Goal: Information Seeking & Learning: Learn about a topic

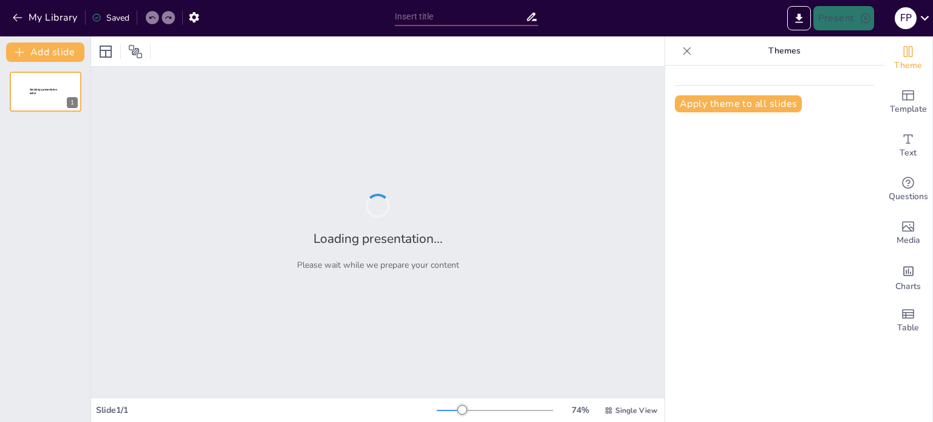
type input "The Impact of Robotics on Efficiency in General Industry"
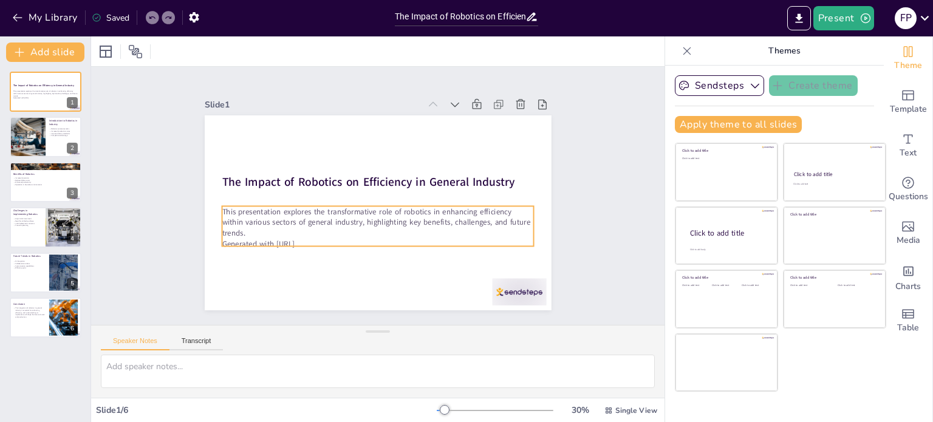
click at [318, 223] on p "This presentation explores the transformative role of robotics in enhancing eff…" at bounding box center [378, 222] width 312 height 32
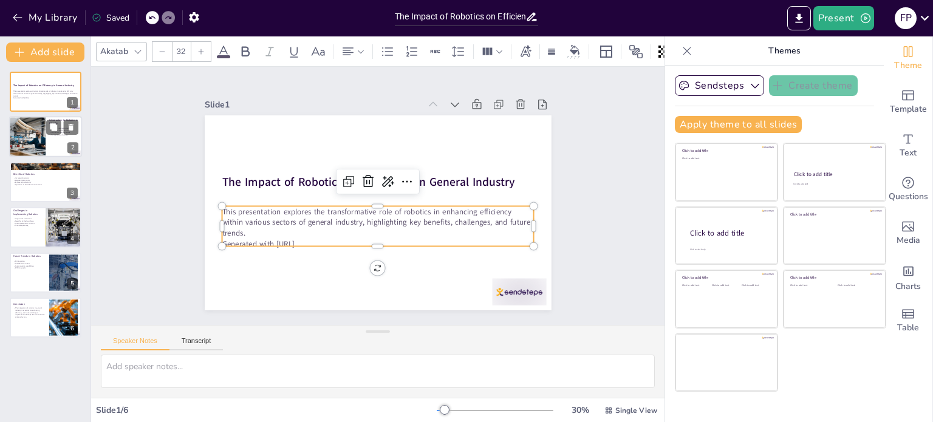
click at [44, 143] on div at bounding box center [27, 137] width 73 height 41
type textarea "Automation through robotics allows industries to reduce the time and effort req…"
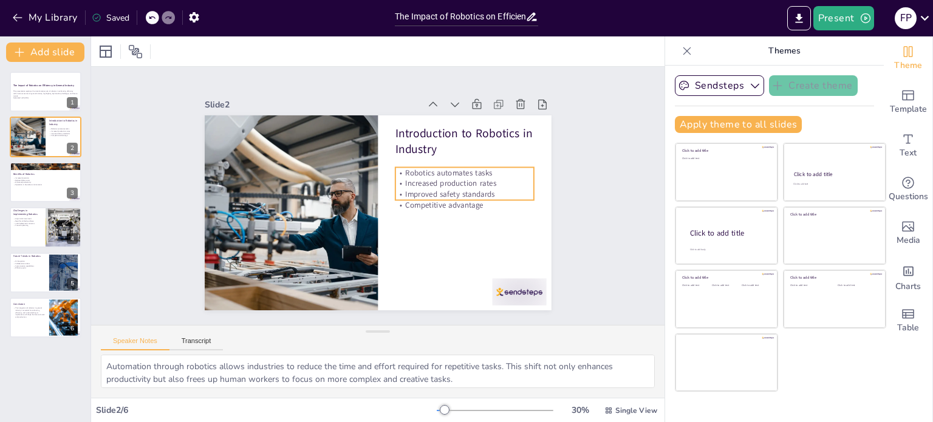
click at [396, 178] on p "Increased production rates" at bounding box center [465, 183] width 139 height 11
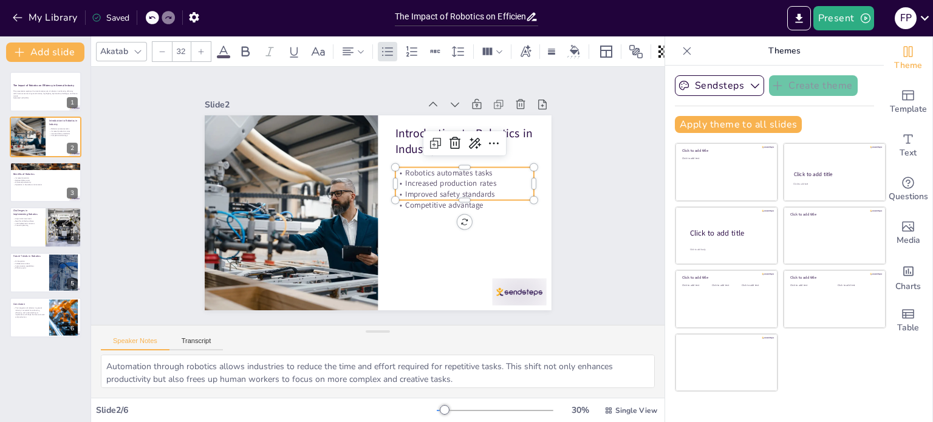
click at [400, 201] on p "Competitive advantage" at bounding box center [465, 205] width 139 height 11
click at [399, 201] on p "Competitive advantage" at bounding box center [465, 205] width 139 height 11
click at [404, 193] on p "Improved safety standards" at bounding box center [463, 213] width 138 height 40
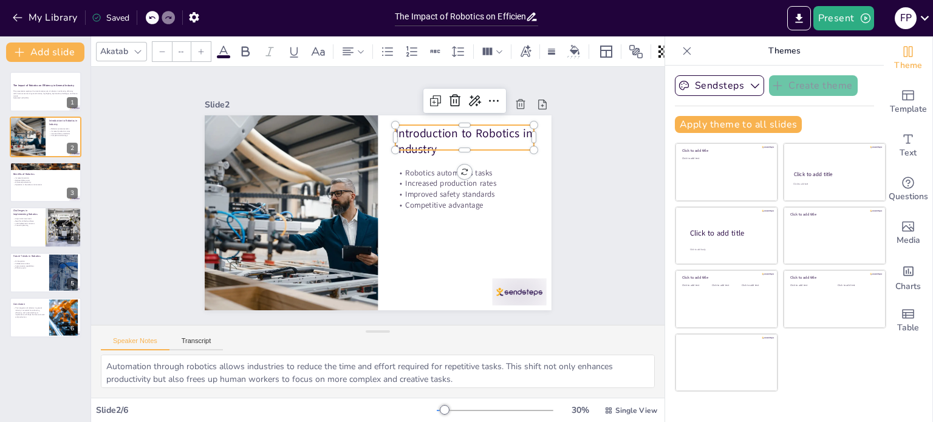
type input "48"
click at [399, 128] on p "Introduction to Robotics in Industry" at bounding box center [470, 151] width 142 height 47
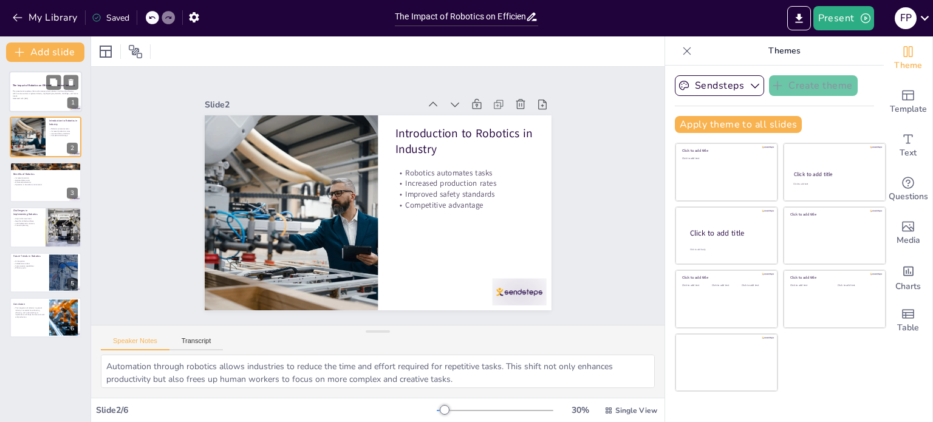
click at [29, 82] on div at bounding box center [45, 91] width 73 height 41
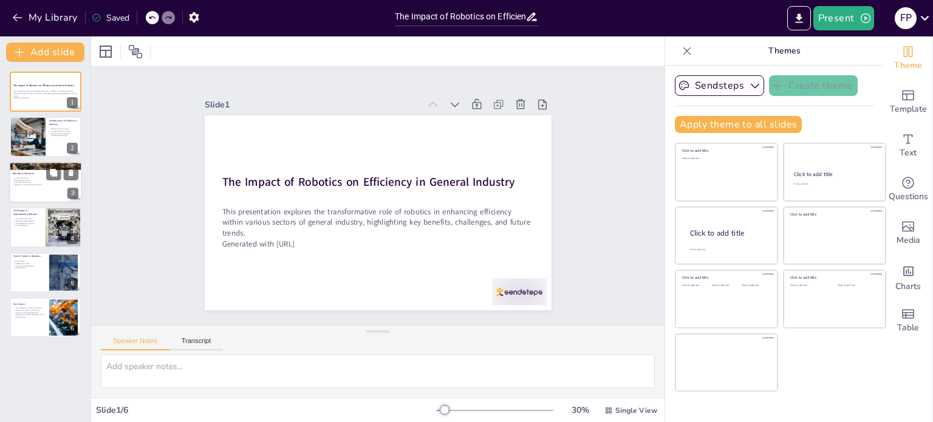
click at [21, 165] on div at bounding box center [45, 165] width 73 height 73
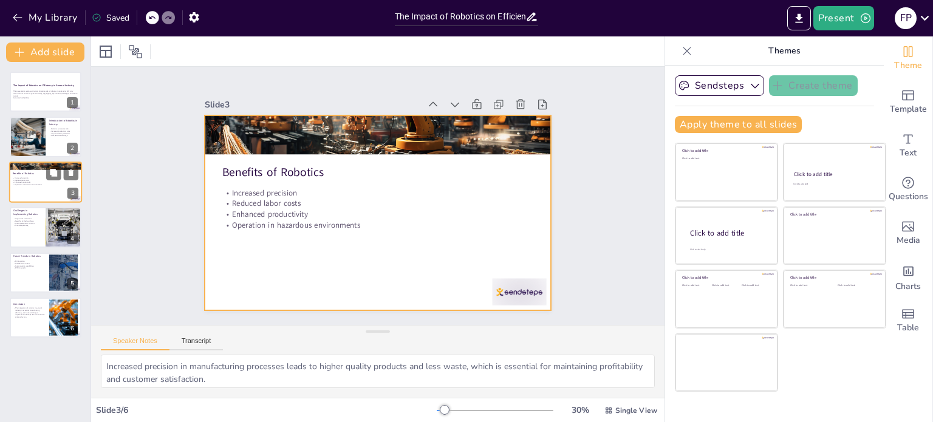
click at [21, 199] on div at bounding box center [45, 182] width 73 height 41
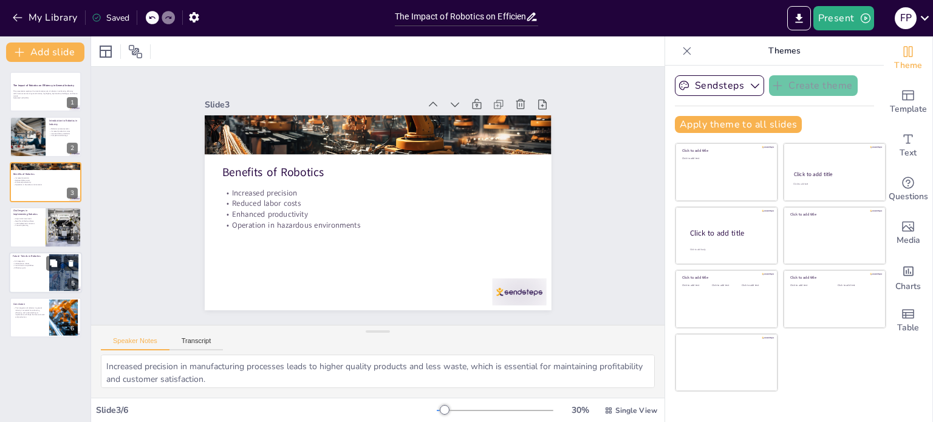
click at [32, 255] on p "Future Trends in Robotics" at bounding box center [29, 256] width 33 height 4
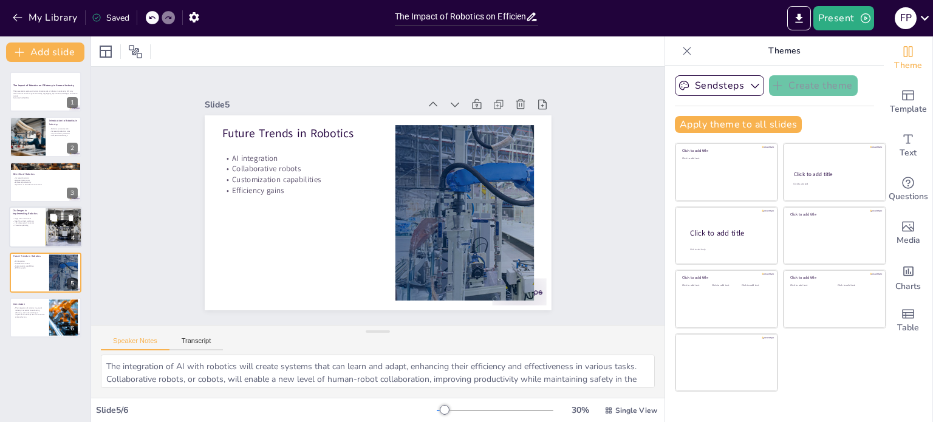
click at [44, 222] on div at bounding box center [45, 227] width 73 height 41
type textarea "The high initial investment required for robotics can deter smaller companies f…"
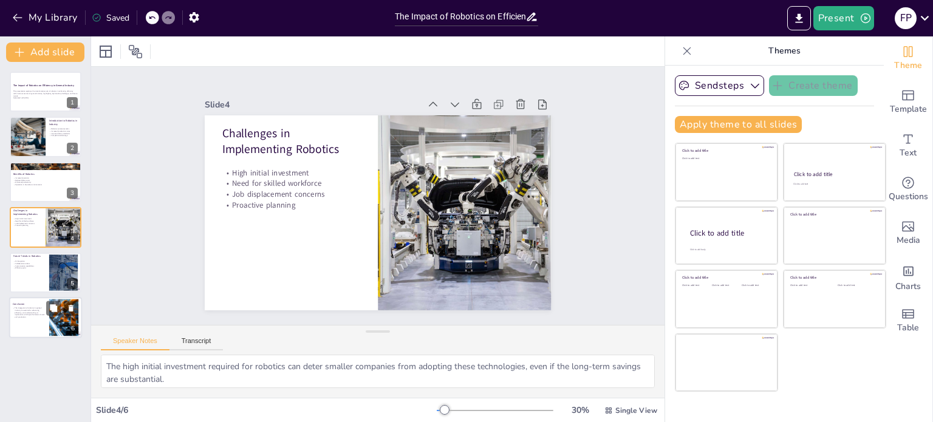
click at [51, 332] on div at bounding box center [64, 318] width 66 height 37
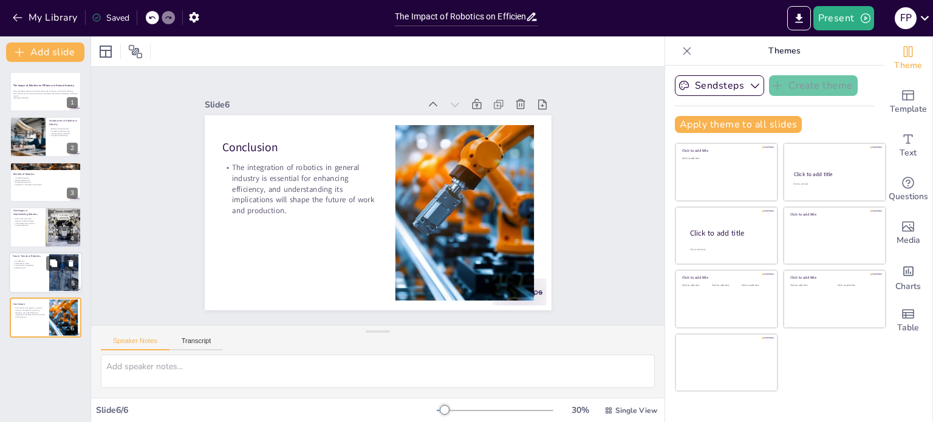
click at [46, 275] on div at bounding box center [45, 272] width 73 height 41
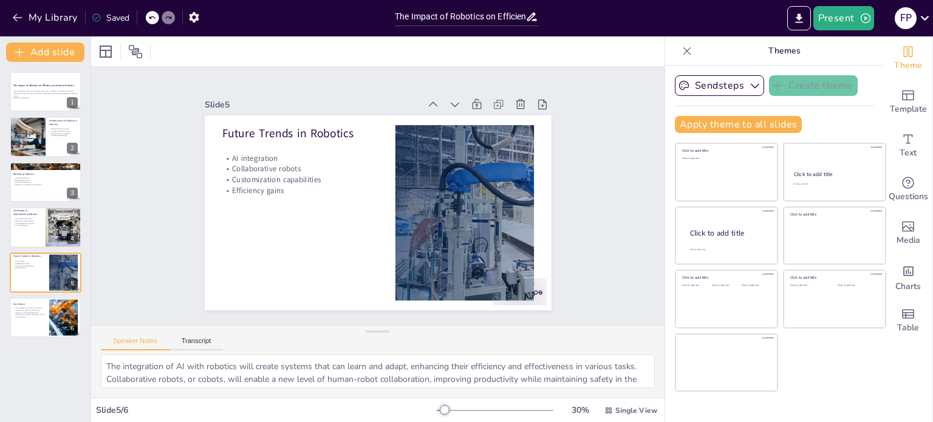
click at [46, 205] on div "The Impact of Robotics on Efficiency in General Industry This presentation expl…" at bounding box center [45, 205] width 91 height 266
click at [46, 176] on div at bounding box center [45, 182] width 73 height 41
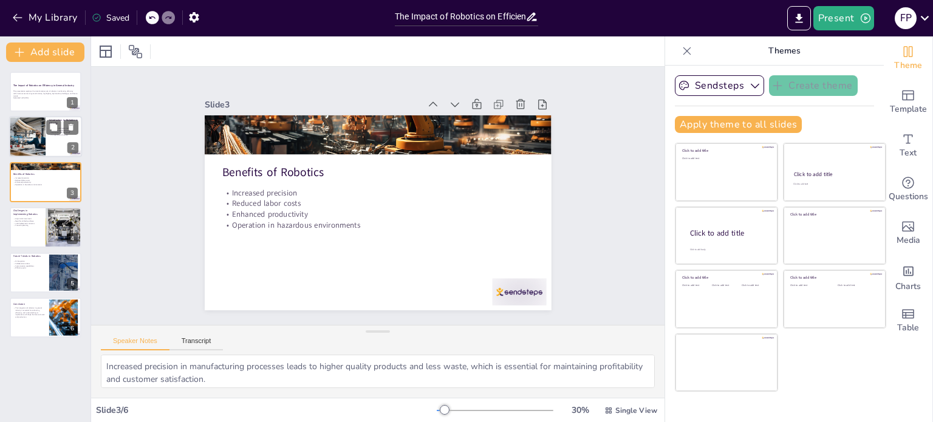
click at [39, 134] on div at bounding box center [27, 137] width 73 height 41
type textarea "Automation through robotics allows industries to reduce the time and effort req…"
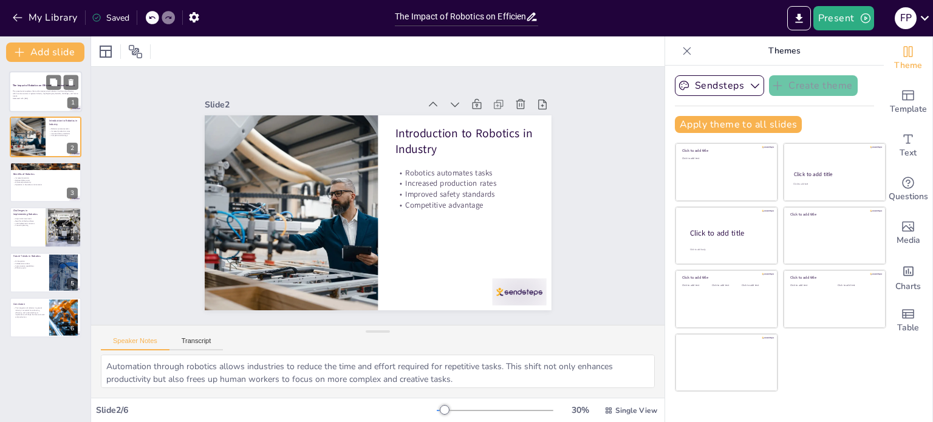
click at [37, 91] on p "This presentation explores the transformative role of robotics in enhancing eff…" at bounding box center [46, 94] width 66 height 7
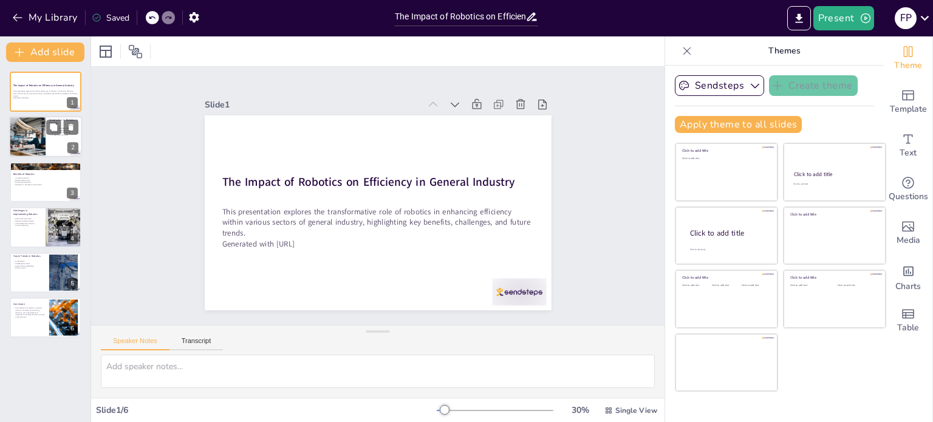
click at [29, 153] on div at bounding box center [27, 137] width 73 height 41
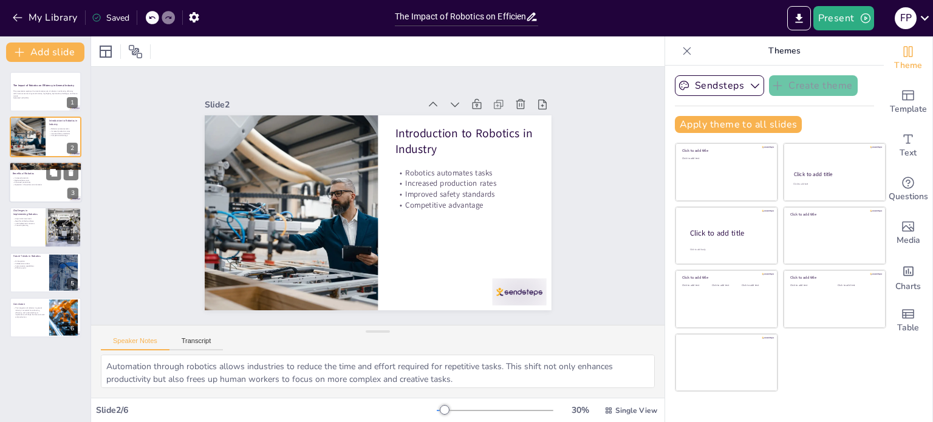
click at [22, 198] on div at bounding box center [45, 182] width 73 height 41
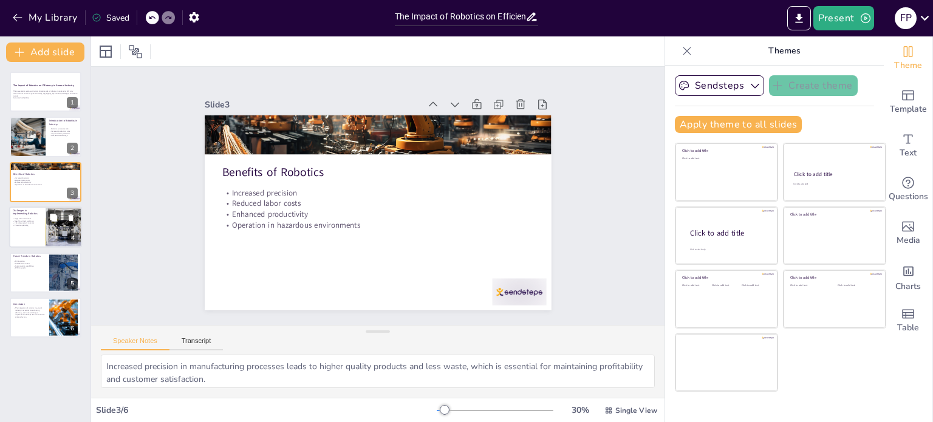
click at [19, 216] on div at bounding box center [45, 227] width 73 height 41
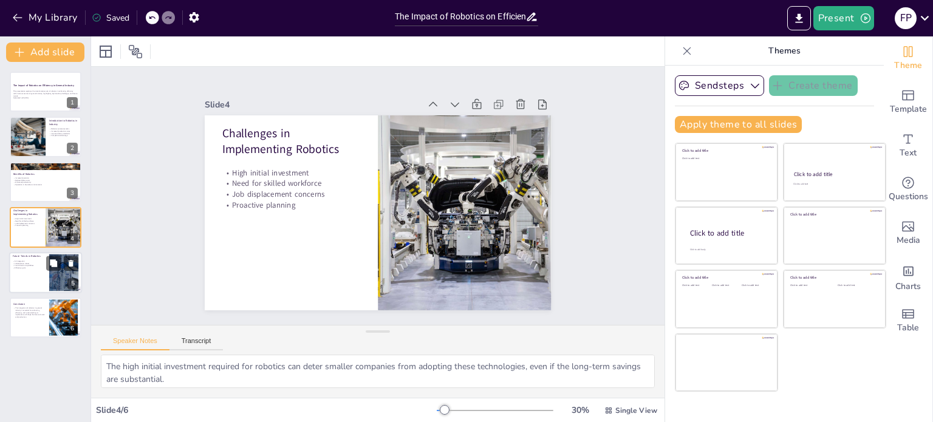
click at [23, 279] on div at bounding box center [45, 272] width 73 height 41
type textarea "The integration of AI with robotics will create systems that can learn and adap…"
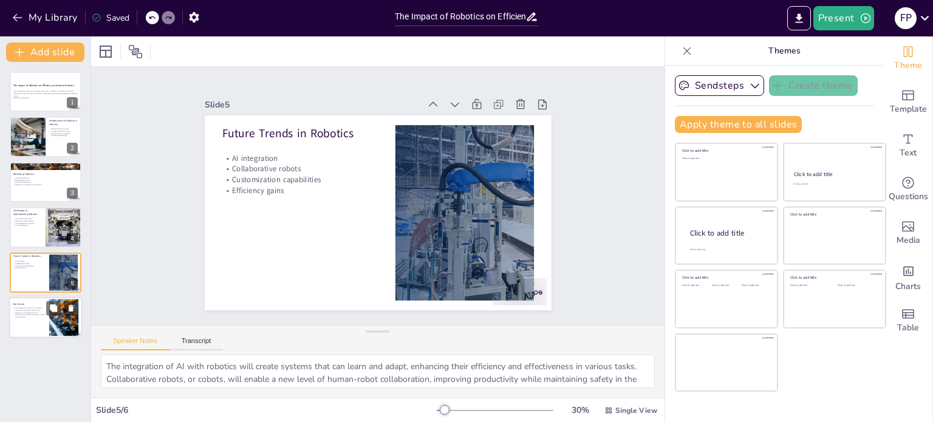
click at [27, 320] on div at bounding box center [45, 317] width 73 height 41
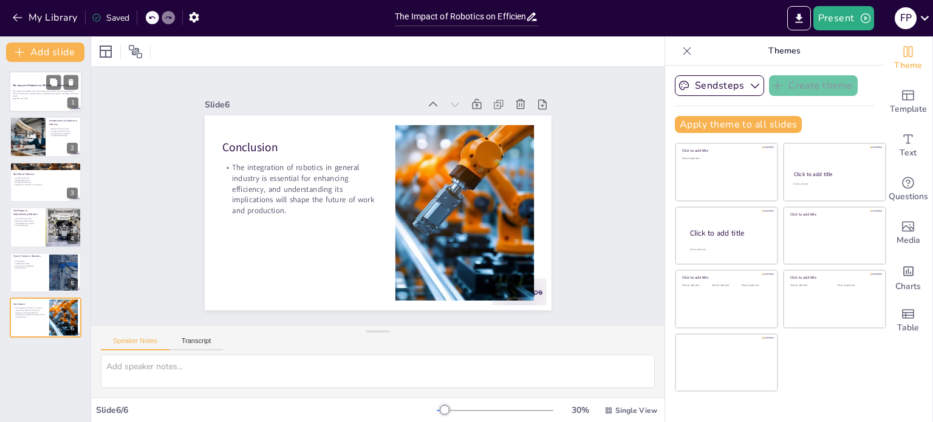
click at [19, 98] on div "This presentation explores the transformative role of robotics in enhancing eff…" at bounding box center [46, 95] width 66 height 9
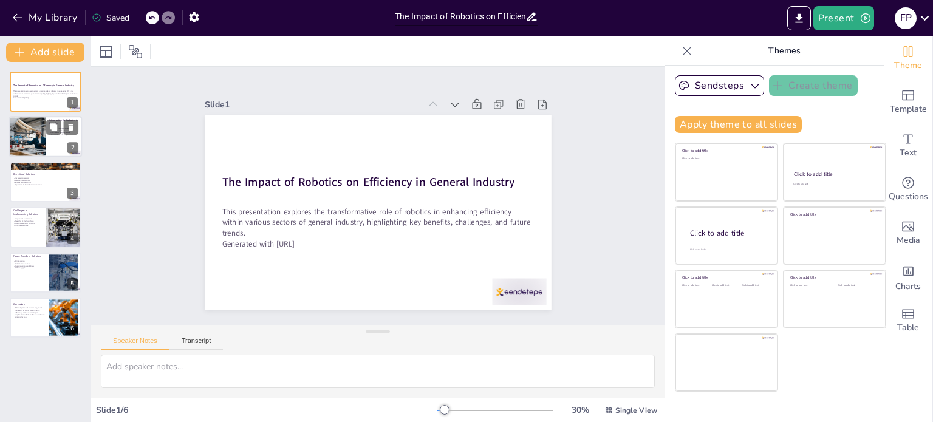
click at [24, 139] on div at bounding box center [27, 137] width 73 height 41
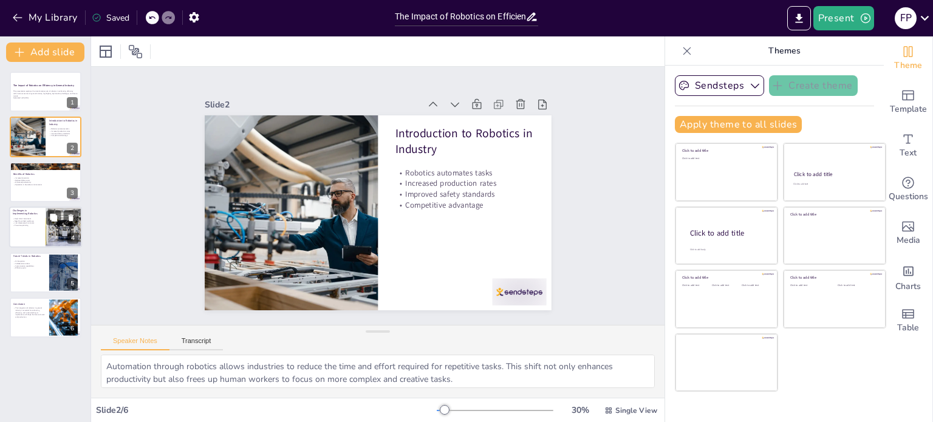
click at [39, 221] on p "Need for skilled workforce" at bounding box center [27, 221] width 29 height 2
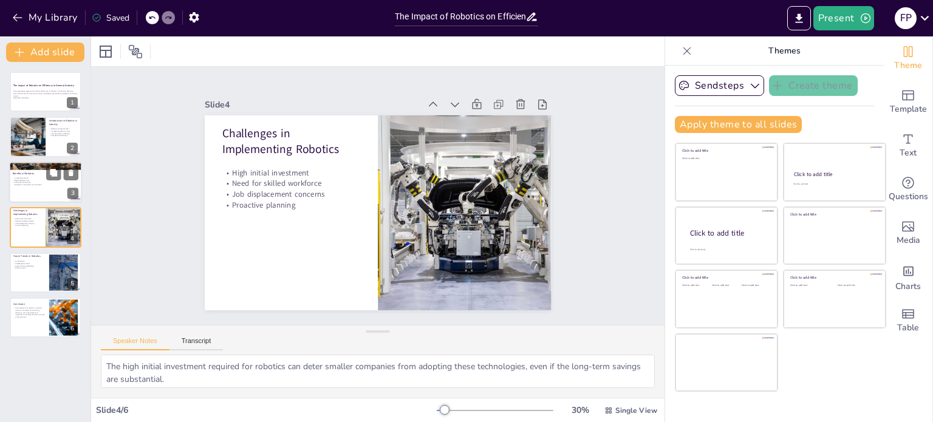
click at [52, 185] on div at bounding box center [45, 182] width 73 height 41
type textarea "Increased precision in manufacturing processes leads to higher quality products…"
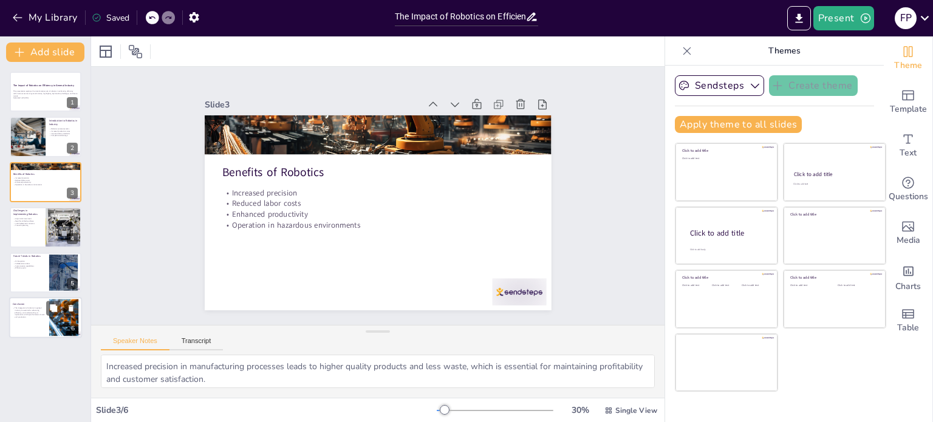
click at [37, 298] on div at bounding box center [45, 317] width 73 height 41
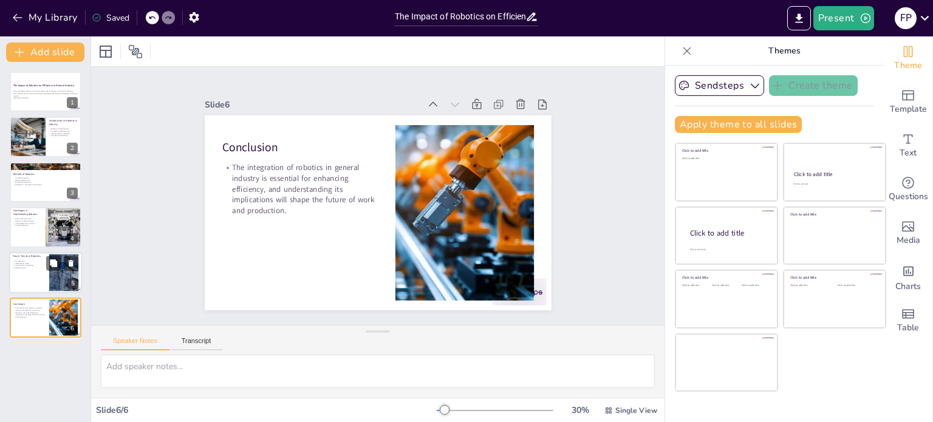
click at [37, 278] on div at bounding box center [45, 272] width 73 height 41
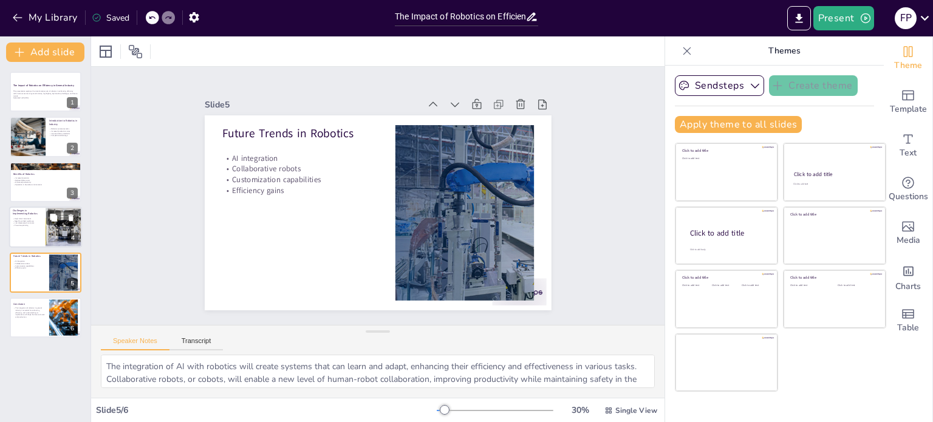
click at [44, 230] on div at bounding box center [45, 227] width 73 height 41
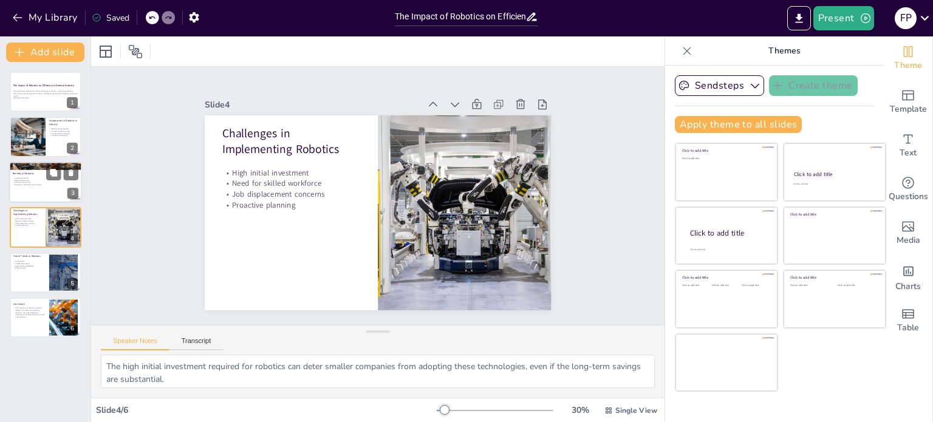
click at [37, 179] on p "Reduced labor costs" at bounding box center [46, 180] width 66 height 2
type textarea "Increased precision in manufacturing processes leads to higher quality products…"
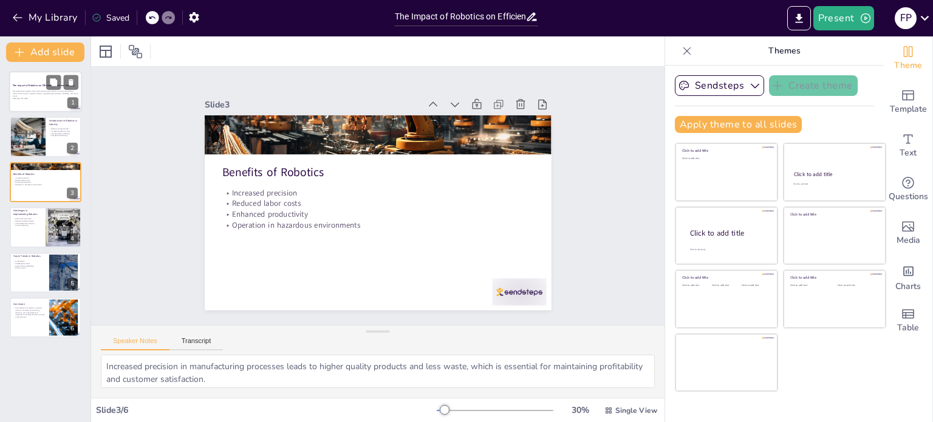
click at [23, 93] on p "This presentation explores the transformative role of robotics in enhancing eff…" at bounding box center [46, 94] width 66 height 7
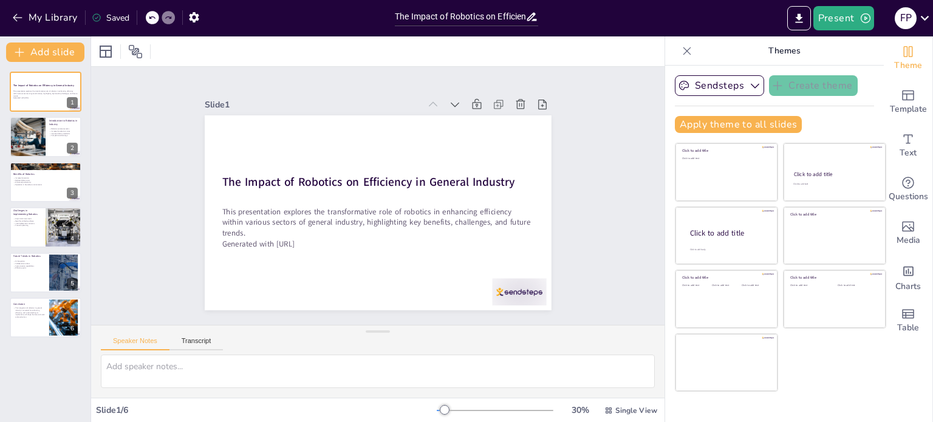
click at [681, 57] on icon at bounding box center [687, 51] width 12 height 12
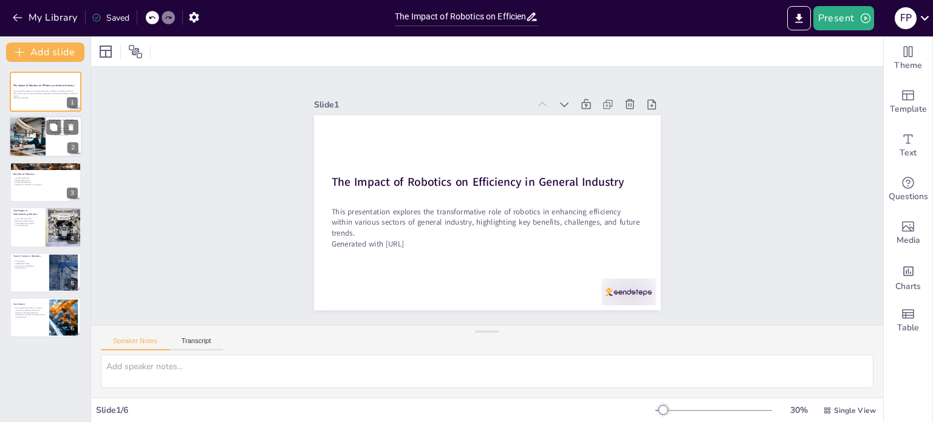
click at [17, 134] on div at bounding box center [27, 137] width 73 height 41
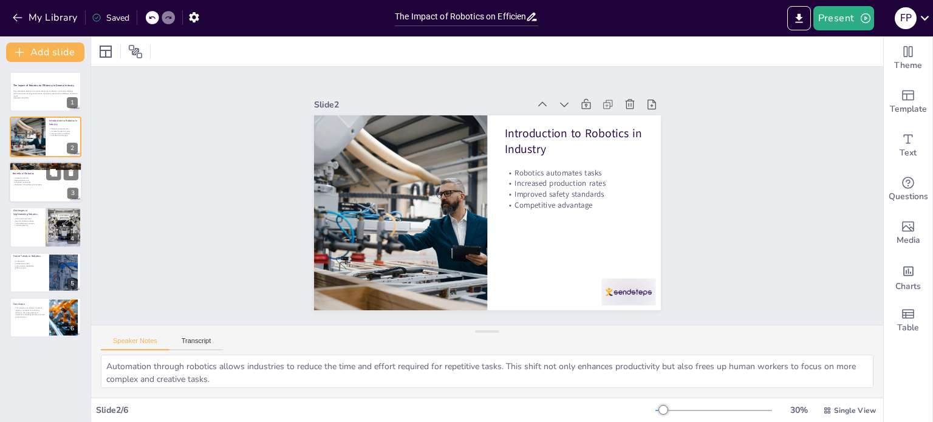
click at [32, 187] on div at bounding box center [45, 182] width 73 height 41
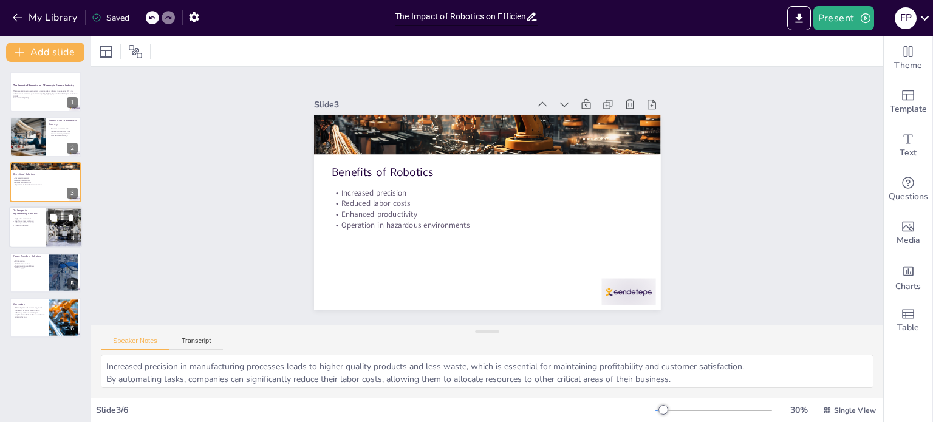
click at [66, 247] on div "Challenges in Implementing Robotics High initial investment Need for skilled wo…" at bounding box center [45, 227] width 73 height 41
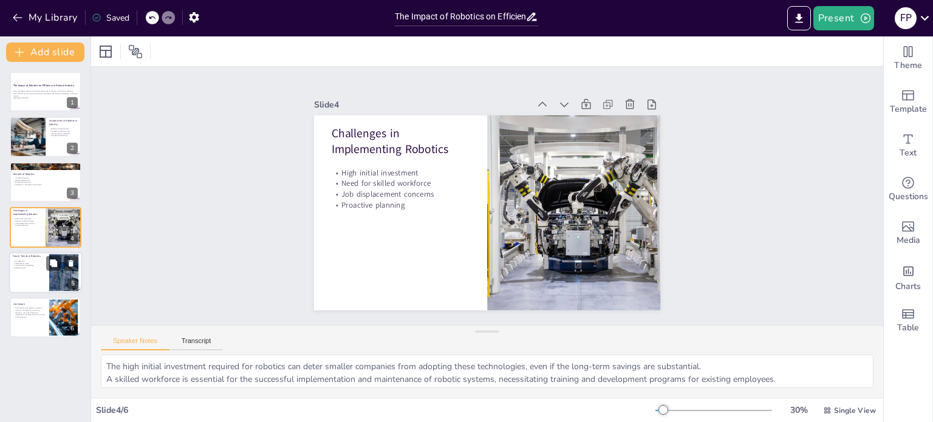
click at [49, 277] on div at bounding box center [45, 272] width 73 height 41
type textarea "The integration of AI with robotics will create systems that can learn and adap…"
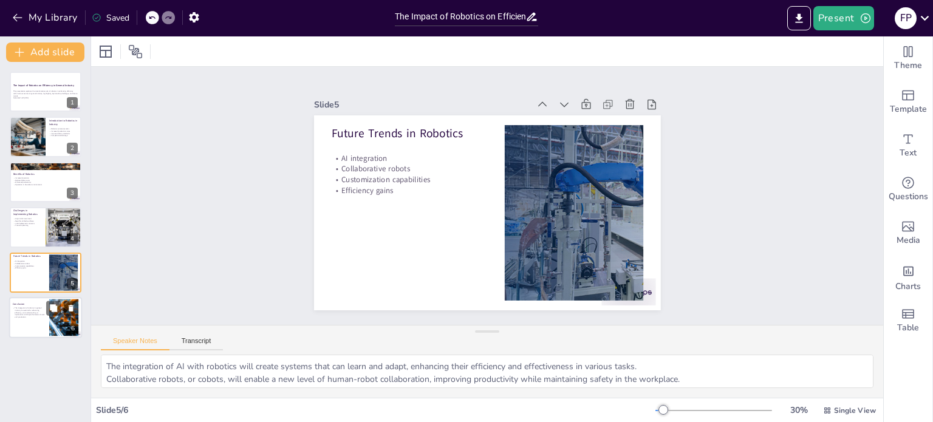
click at [36, 321] on div at bounding box center [45, 317] width 73 height 41
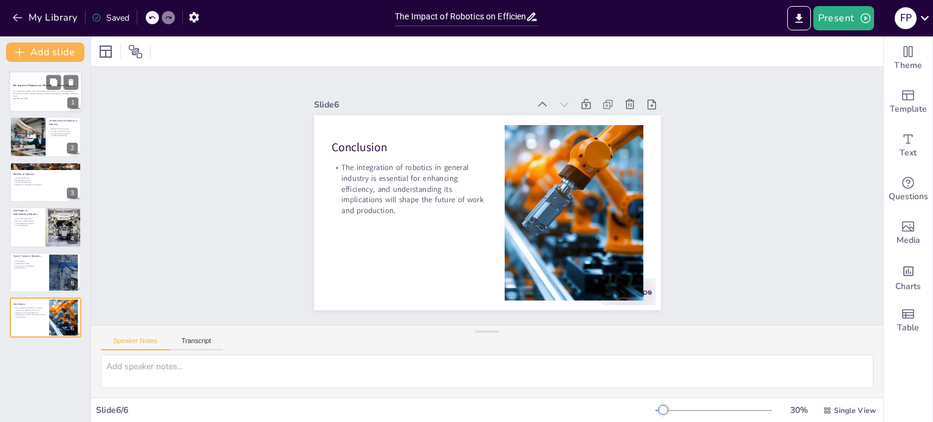
click at [18, 97] on p "Generated with [URL]" at bounding box center [46, 98] width 66 height 2
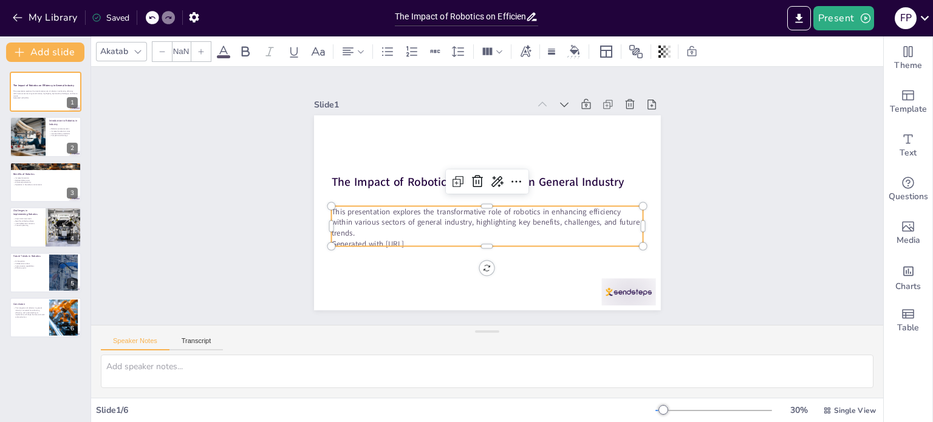
click at [409, 239] on p "Generated with [URL]" at bounding box center [487, 244] width 312 height 11
type input "32"
click at [416, 239] on p "Generated with [URL]" at bounding box center [487, 244] width 312 height 11
click at [415, 239] on p "Generated with [URL]" at bounding box center [487, 244] width 312 height 11
click at [427, 55] on div at bounding box center [436, 51] width 18 height 19
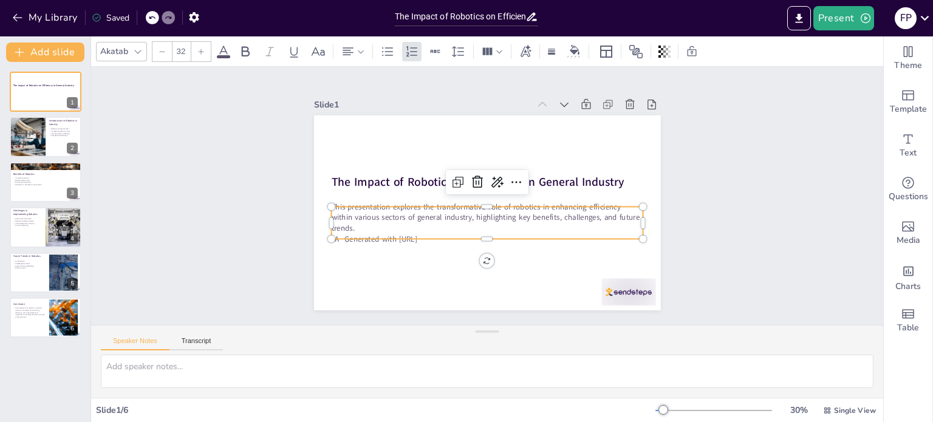
drag, startPoint x: 433, startPoint y: 232, endPoint x: 338, endPoint y: 232, distance: 95.4
click at [345, 234] on p "Generated with [URL]" at bounding box center [494, 239] width 299 height 11
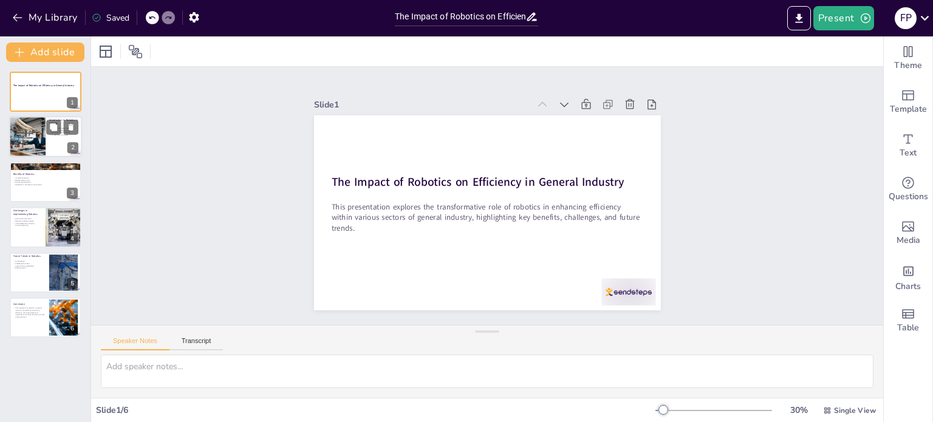
click at [35, 136] on div at bounding box center [27, 137] width 73 height 41
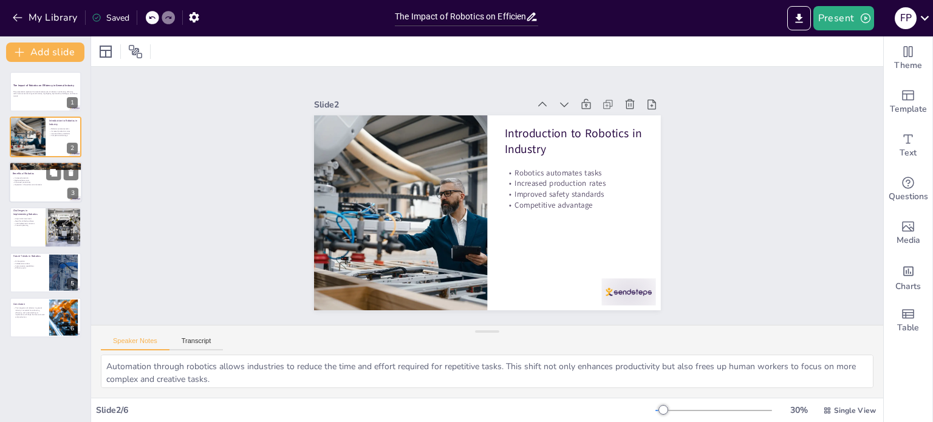
click at [42, 182] on p "Enhanced productivity" at bounding box center [46, 183] width 66 height 2
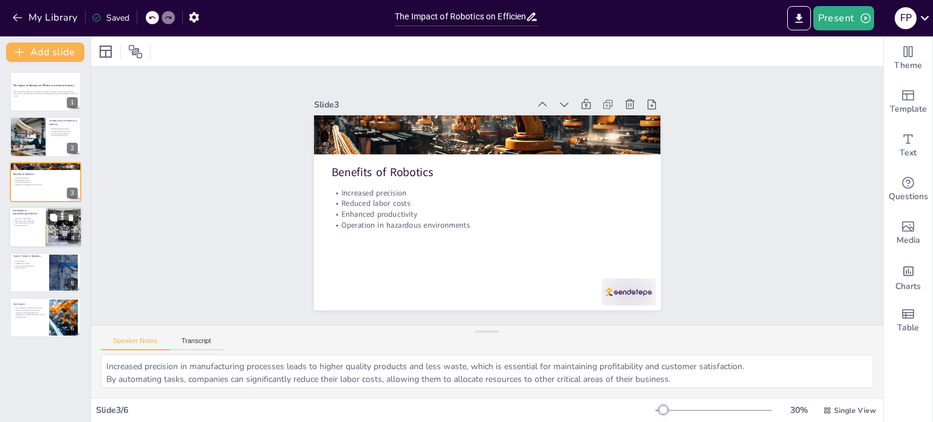
click at [47, 232] on div at bounding box center [64, 227] width 62 height 41
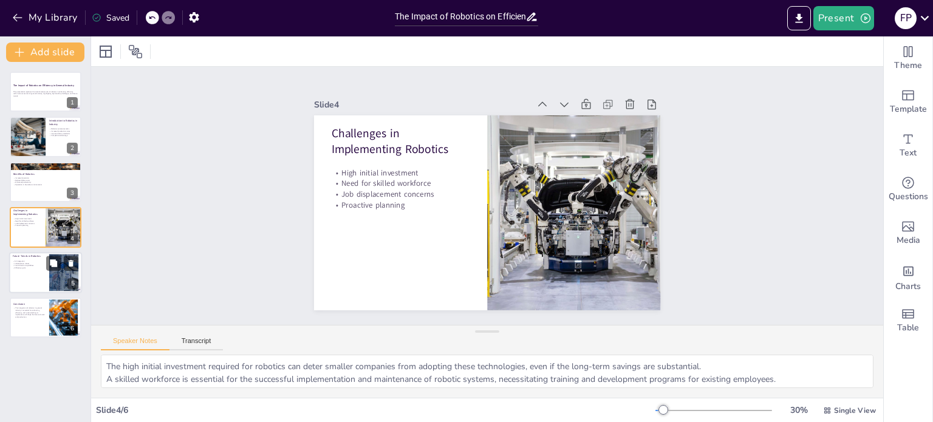
click at [35, 276] on div at bounding box center [45, 272] width 73 height 41
type textarea "The integration of AI with robotics will create systems that can learn and adap…"
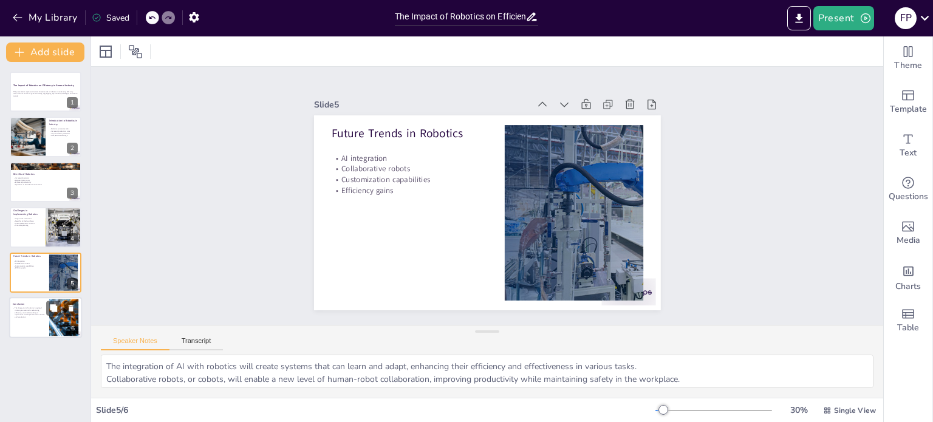
click at [32, 320] on div at bounding box center [45, 317] width 73 height 41
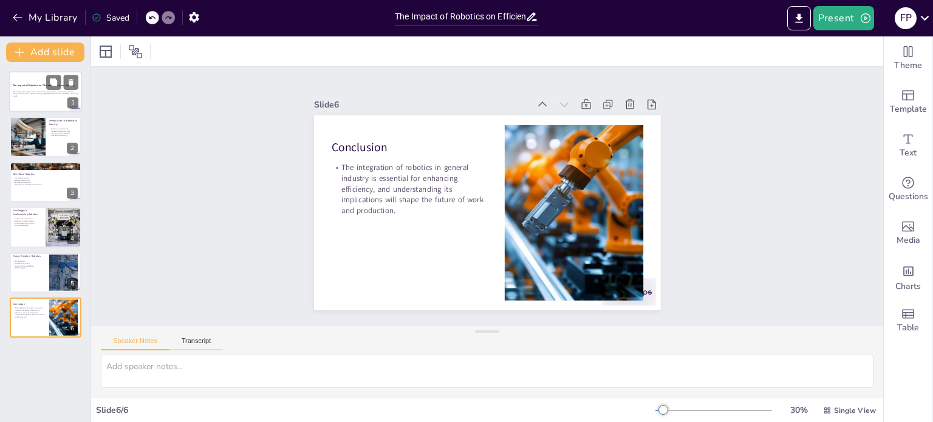
click at [38, 95] on div at bounding box center [45, 91] width 73 height 41
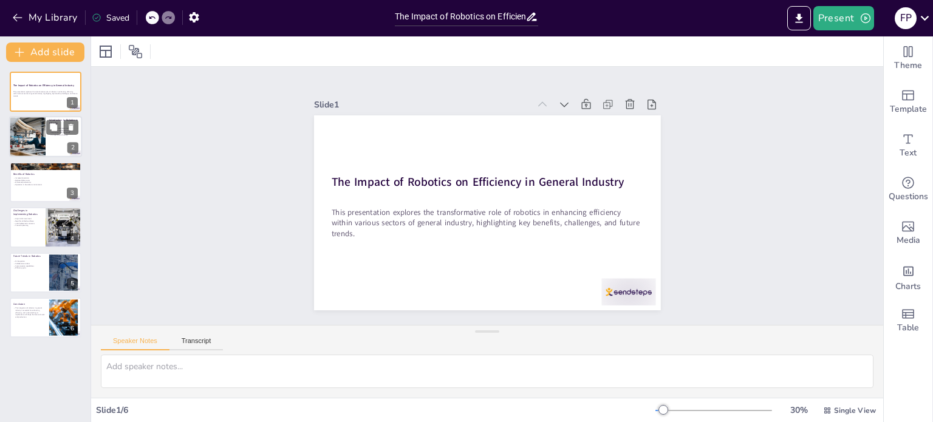
click at [33, 146] on div at bounding box center [27, 137] width 73 height 41
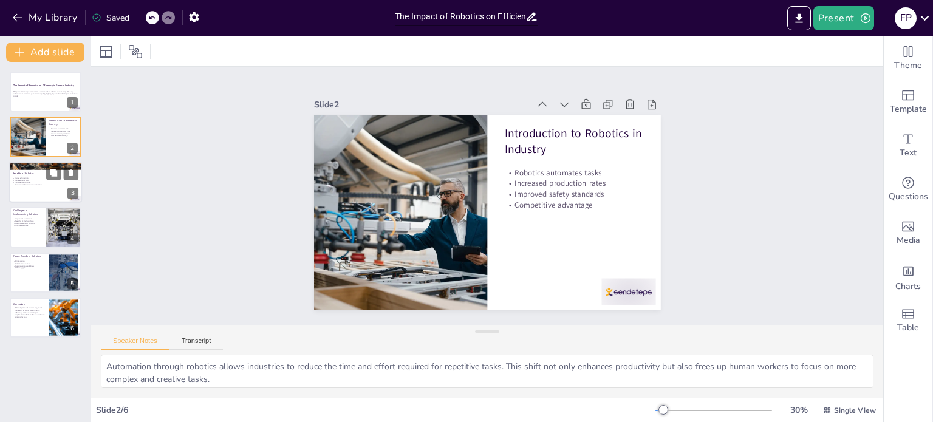
click at [28, 193] on div at bounding box center [45, 182] width 73 height 41
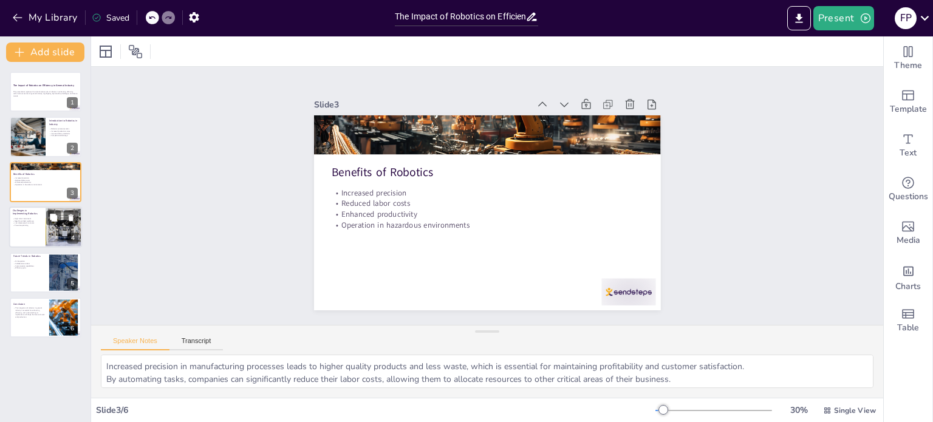
click at [24, 226] on p "Proactive planning" at bounding box center [27, 226] width 29 height 2
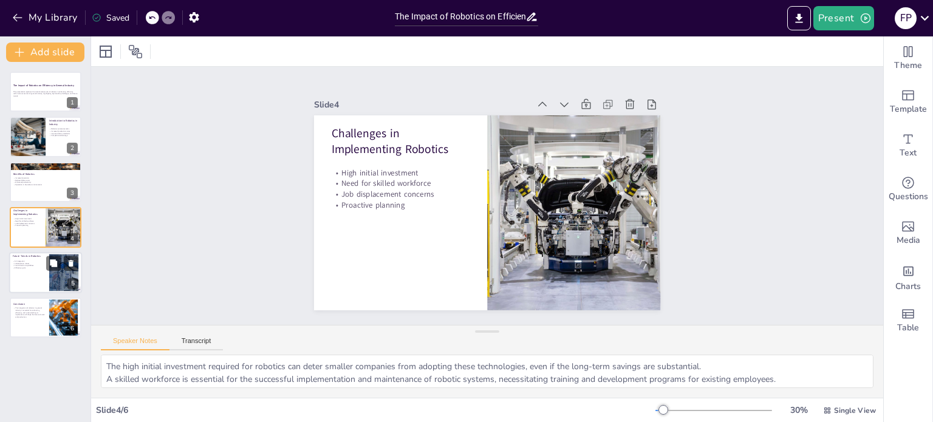
click at [43, 272] on div at bounding box center [45, 272] width 73 height 41
type textarea "The integration of AI with robotics will create systems that can learn and adap…"
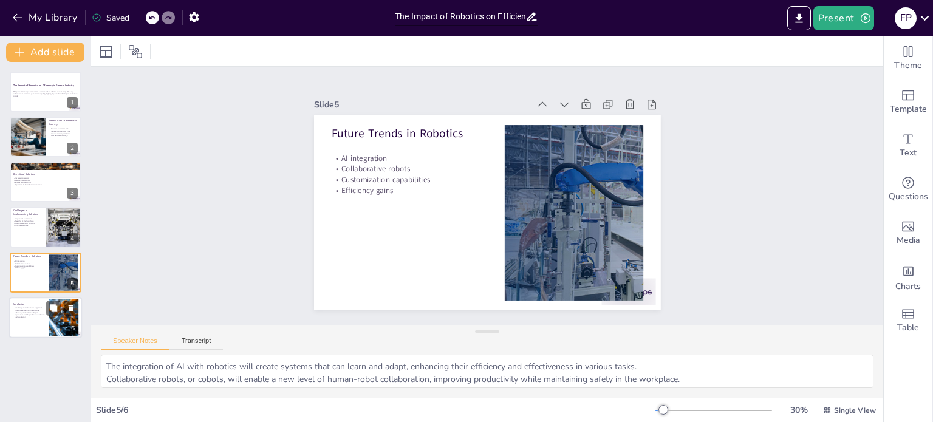
click at [25, 334] on div at bounding box center [45, 317] width 73 height 41
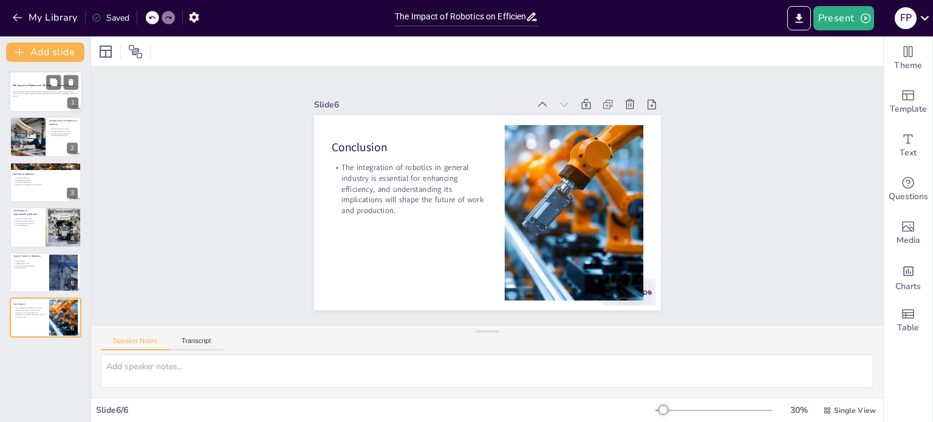
click at [21, 86] on strong "The Impact of Robotics on Efficiency in General Industry" at bounding box center [44, 85] width 62 height 3
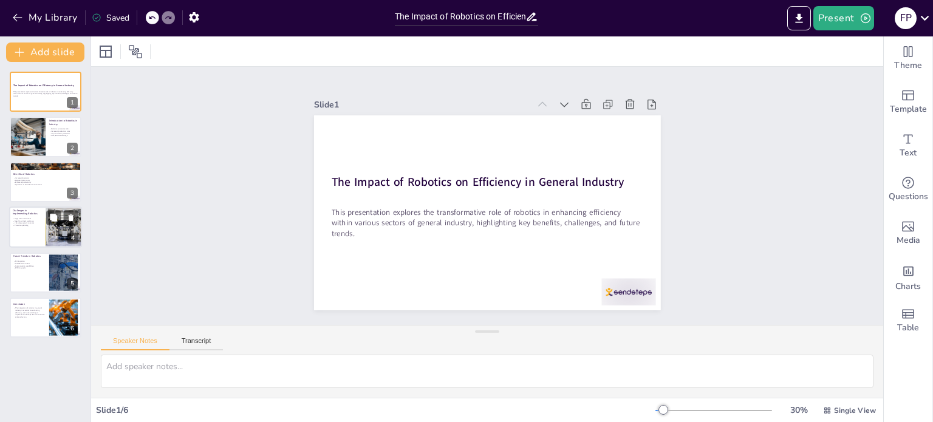
click at [41, 226] on p "Proactive planning" at bounding box center [27, 226] width 29 height 2
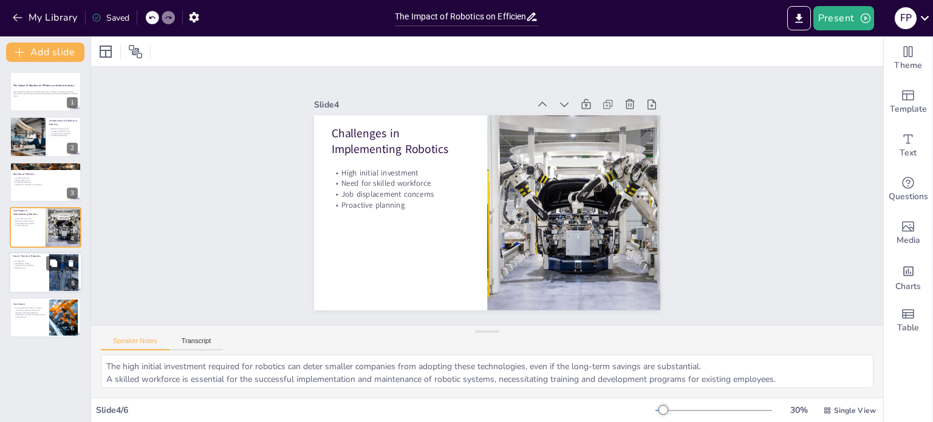
click at [42, 267] on p "Efficiency gains" at bounding box center [29, 268] width 33 height 2
type textarea "The integration of AI with robotics will create systems that can learn and adap…"
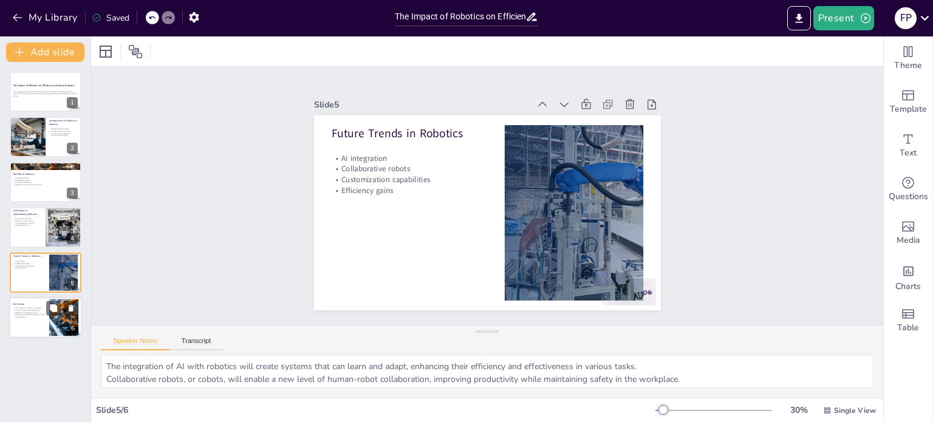
click at [39, 315] on p "The integration of robotics in general industry is essential for enhancing effi…" at bounding box center [29, 313] width 33 height 12
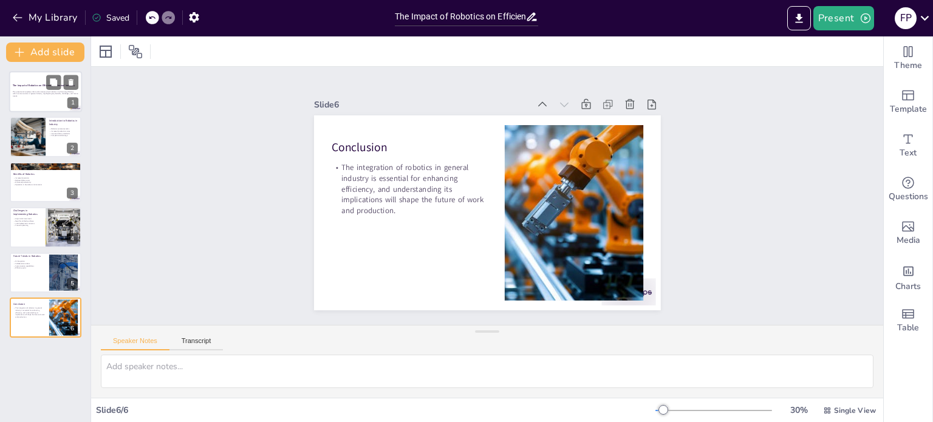
click at [32, 108] on div at bounding box center [45, 91] width 73 height 41
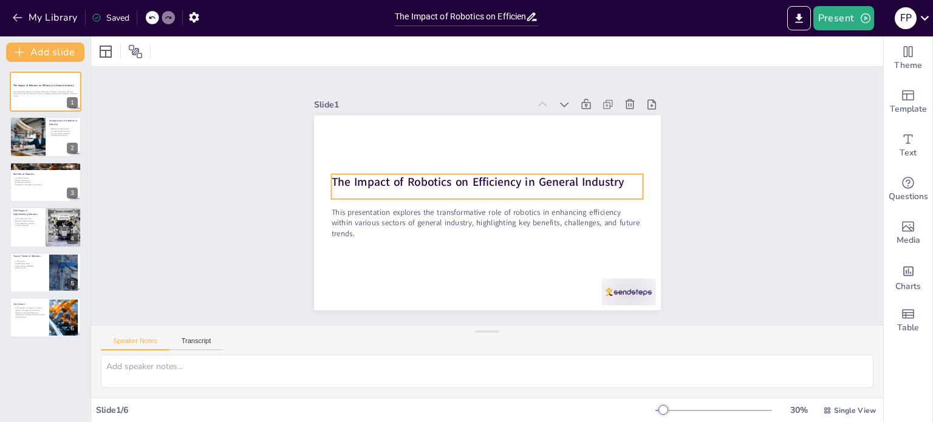
click at [436, 185] on strong "The Impact of Robotics on Efficiency in General Industry" at bounding box center [477, 182] width 293 height 16
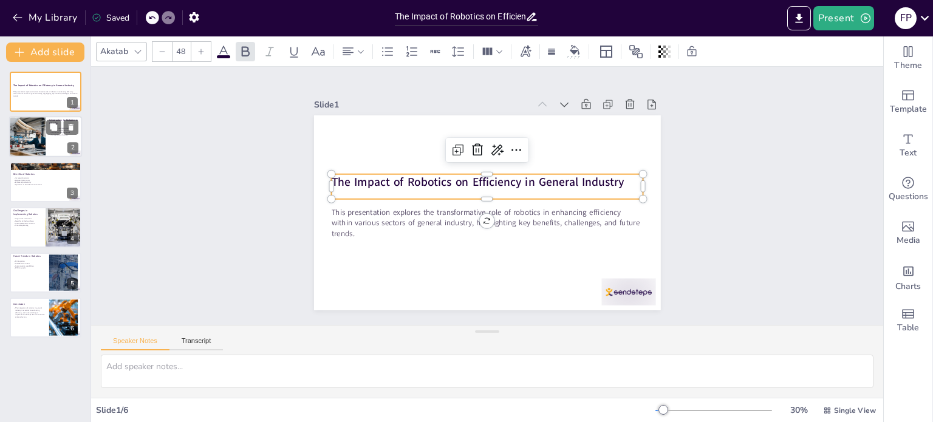
click at [33, 157] on div "Introduction to Robotics in Industry Robotics automates tasks Increased product…" at bounding box center [45, 137] width 73 height 41
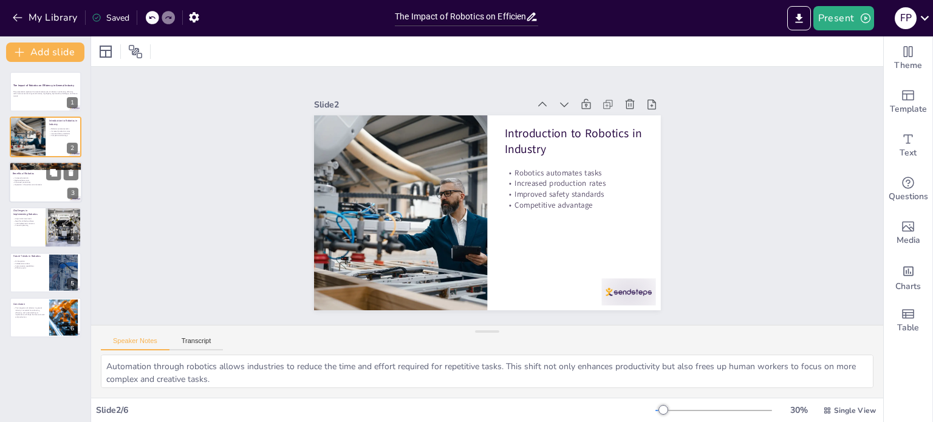
click at [36, 196] on div at bounding box center [45, 182] width 73 height 41
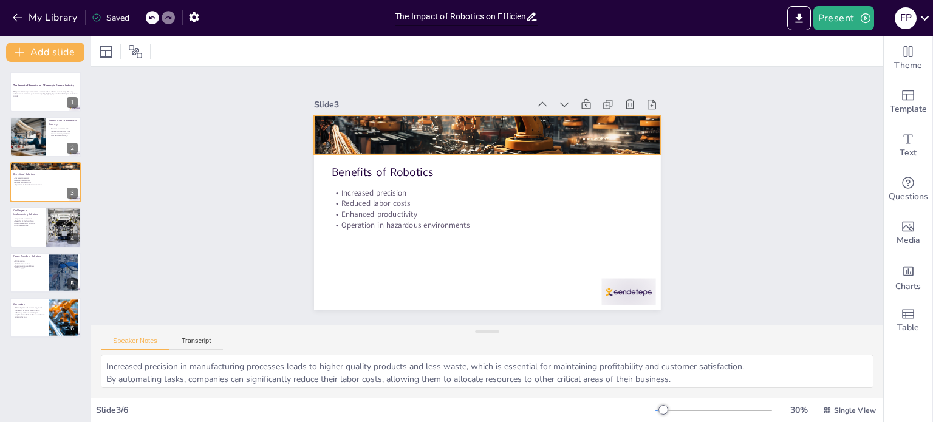
click at [387, 126] on div at bounding box center [487, 135] width 347 height 347
click at [242, 171] on div "Slide 1 The Impact of Robotics on Efficiency in General Industry This presentat…" at bounding box center [487, 196] width 792 height 258
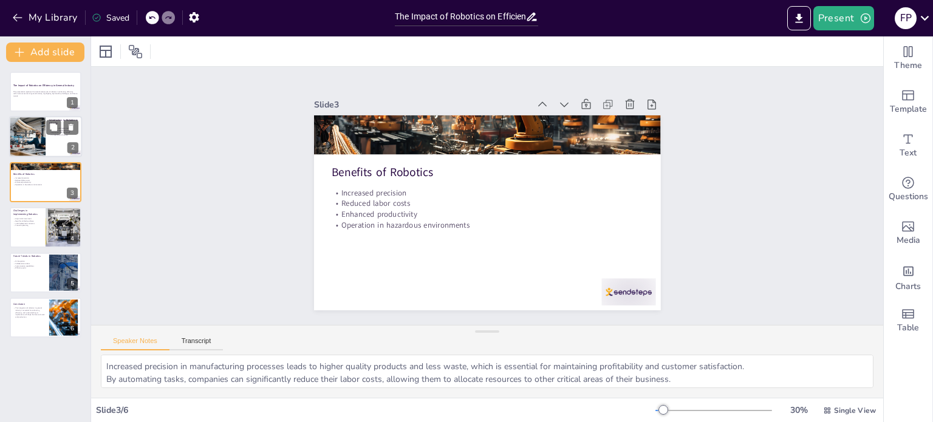
click at [32, 142] on div at bounding box center [27, 137] width 73 height 41
type textarea "Automation through robotics allows industries to reduce the time and effort req…"
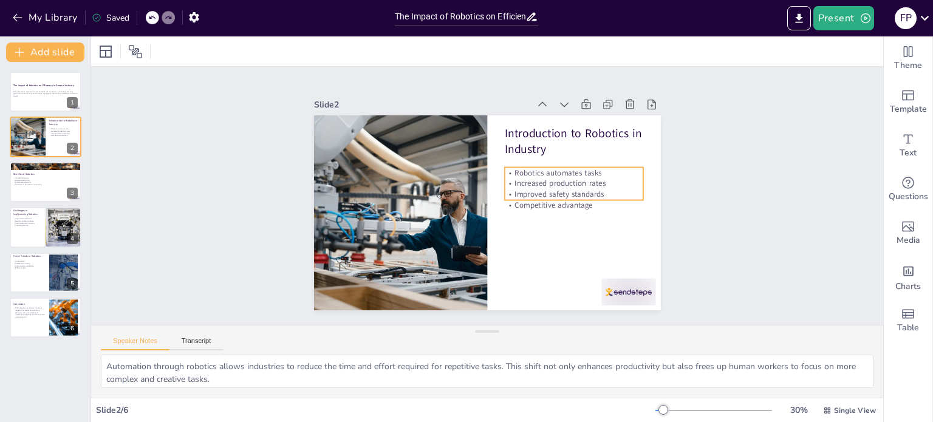
click at [574, 189] on p "Improved safety standards" at bounding box center [574, 194] width 139 height 11
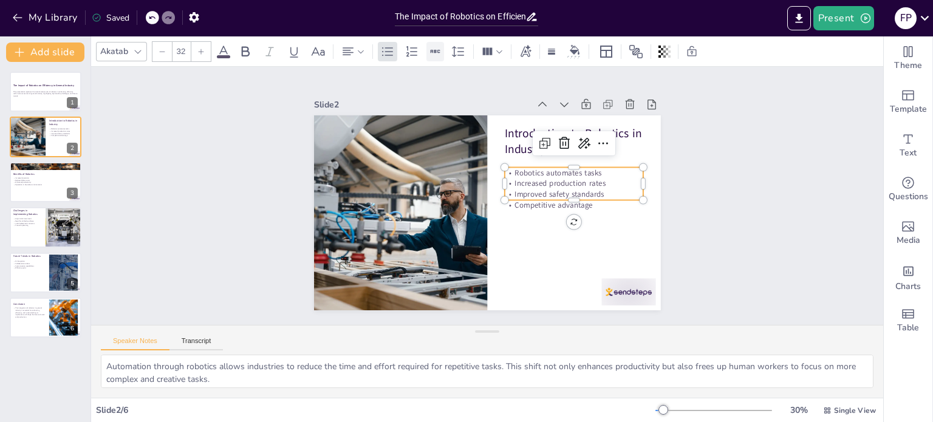
click at [434, 52] on icon at bounding box center [436, 51] width 10 height 3
click at [430, 49] on icon at bounding box center [435, 51] width 13 height 13
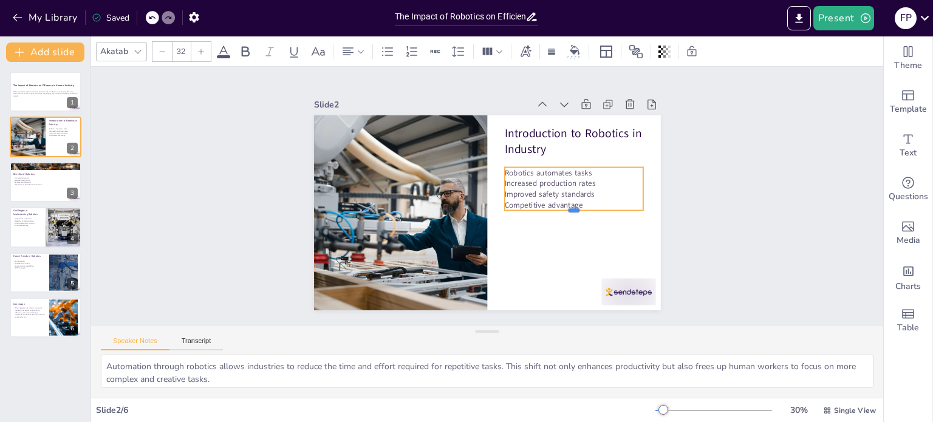
drag, startPoint x: 555, startPoint y: 197, endPoint x: 553, endPoint y: 203, distance: 6.3
click at [553, 203] on div "Introduction to Robotics in Industry Robotics automates tasks Increased product…" at bounding box center [485, 213] width 365 height 230
click at [552, 202] on p "Competitive advantage" at bounding box center [572, 214] width 139 height 25
click at [552, 187] on p "Increased production rates" at bounding box center [571, 220] width 131 height 66
click at [543, 178] on p "Increased production rates" at bounding box center [574, 183] width 139 height 11
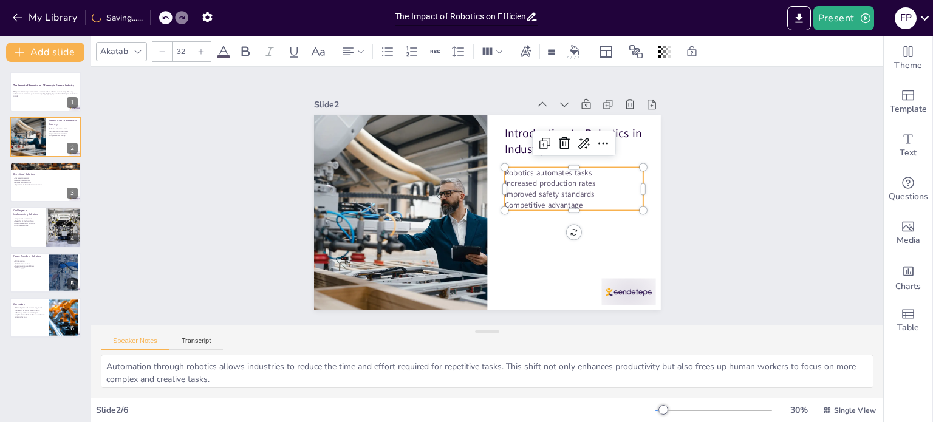
click at [543, 178] on p "Increased production rates" at bounding box center [574, 183] width 139 height 11
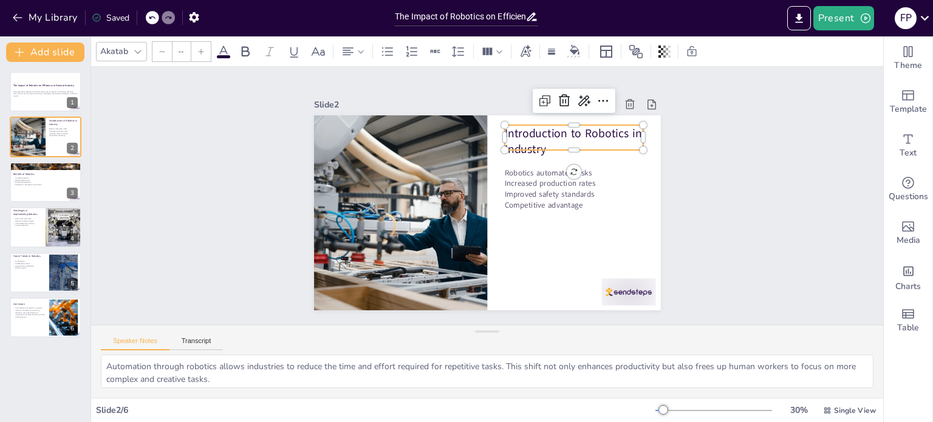
type input "48"
click at [505, 138] on p "Introduction to Robotics in Industry" at bounding box center [574, 141] width 139 height 32
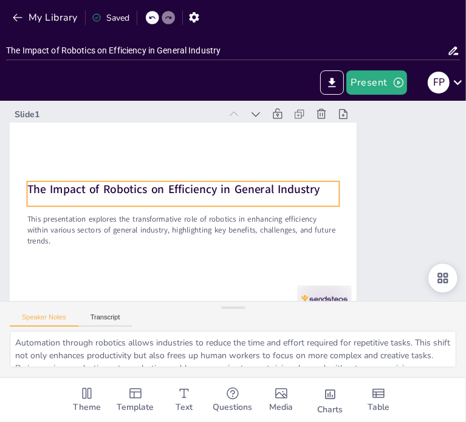
click at [152, 180] on div at bounding box center [183, 220] width 347 height 195
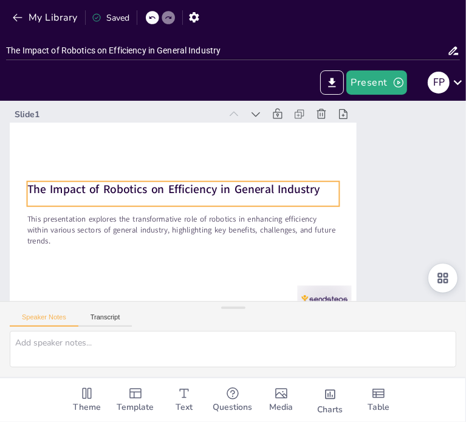
click at [152, 190] on strong "The Impact of Robotics on Efficiency in General Industry" at bounding box center [173, 190] width 293 height 16
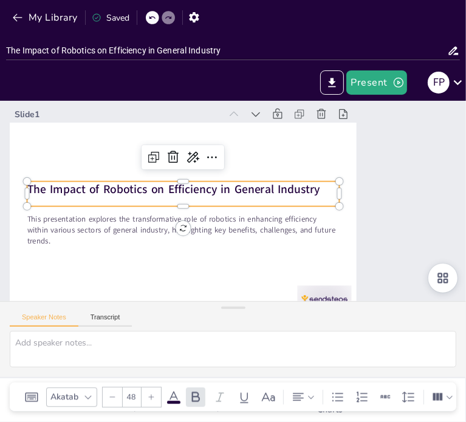
click at [313, 192] on strong "The Impact of Robotics on Efficiency in General Industry" at bounding box center [173, 190] width 293 height 16
click at [175, 188] on strong "The Impact of Robotics on Efficiency in General Industry" at bounding box center [173, 190] width 293 height 16
click at [175, 188] on strong "The Impact of Robotics on Efficiency in General Industry" at bounding box center [175, 183] width 293 height 46
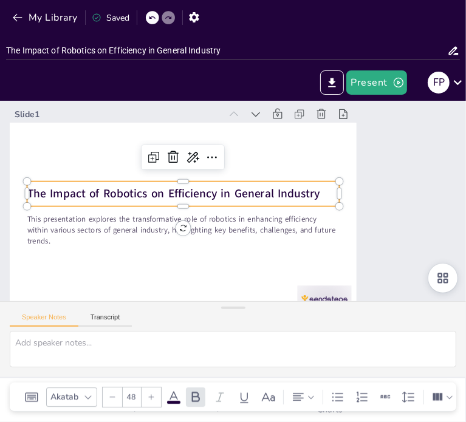
click at [175, 188] on strong "The Impact of Robotics on Efficiency in General Industry" at bounding box center [173, 194] width 293 height 16
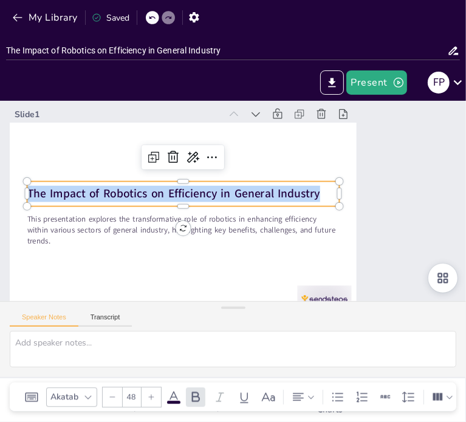
drag, startPoint x: 323, startPoint y: 198, endPoint x: 29, endPoint y: 191, distance: 294.2
click at [29, 191] on p "The Impact of Robotics on Efficiency in General Industry" at bounding box center [184, 189] width 312 height 49
copy strong "The Impact of Robotics on Efficiency in General Industry"
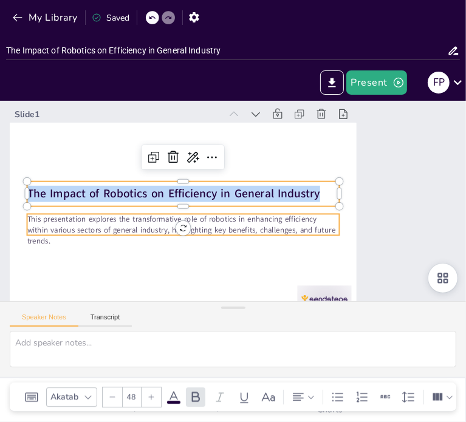
click at [247, 229] on p "This presentation explores the transformative role of robotics in enhancing eff…" at bounding box center [183, 231] width 312 height 32
type input "32"
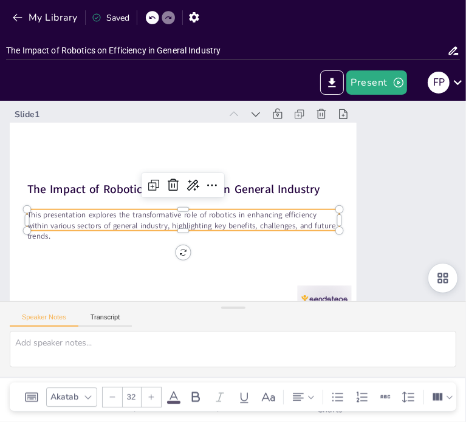
click at [285, 227] on p "This presentation explores the transformative role of robotics in enhancing eff…" at bounding box center [183, 226] width 312 height 32
click at [285, 222] on p "This presentation explores the transformative role of robotics in enhancing eff…" at bounding box center [183, 226] width 312 height 32
click at [284, 222] on p "This presentation explores the transformative role of robotics in enhancing eff…" at bounding box center [183, 226] width 312 height 32
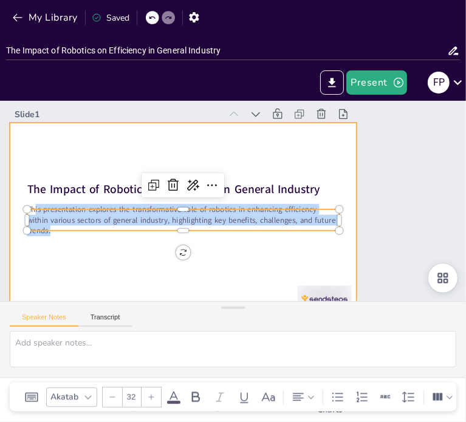
drag, startPoint x: 33, startPoint y: 212, endPoint x: 321, endPoint y: 251, distance: 290.1
click at [321, 251] on div "The Impact of Robotics on Efficiency in General Industry This presentation expl…" at bounding box center [183, 220] width 347 height 195
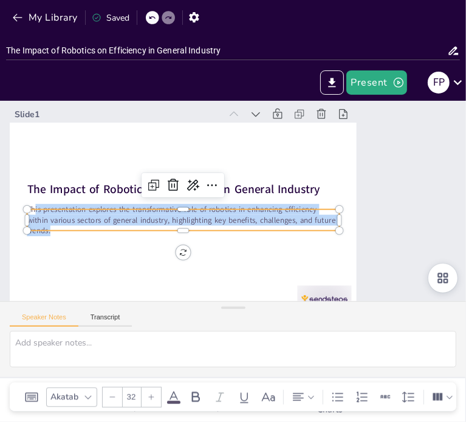
click at [328, 223] on p "This presentation explores the transformative role of robotics in enhancing eff…" at bounding box center [183, 220] width 312 height 32
drag, startPoint x: 334, startPoint y: 224, endPoint x: 30, endPoint y: 216, distance: 303.4
click at [30, 216] on p "This presentation explores the transformative role of robotics in enhancing eff…" at bounding box center [183, 220] width 312 height 32
copy p "his presentation explores the transformative role of robotics in enhancing effi…"
click at [255, 116] on icon at bounding box center [256, 114] width 9 height 5
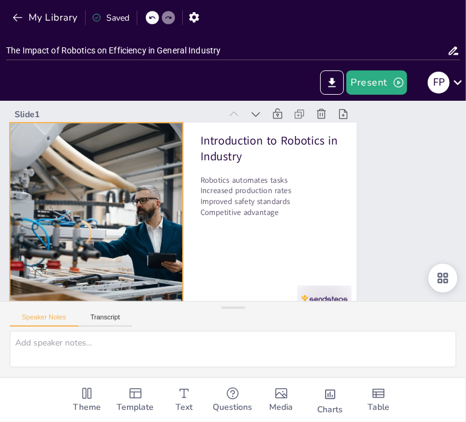
type textarea "Automation through robotics allows industries to reduce the time and effort req…"
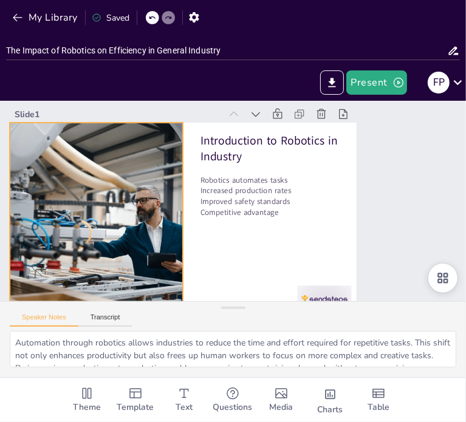
click at [151, 203] on div at bounding box center [96, 220] width 347 height 195
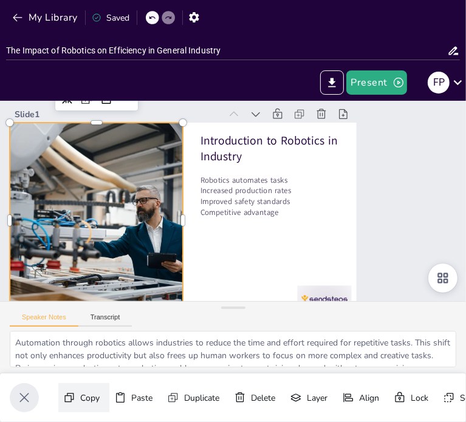
click at [88, 283] on div "Copy" at bounding box center [89, 278] width 19 height 12
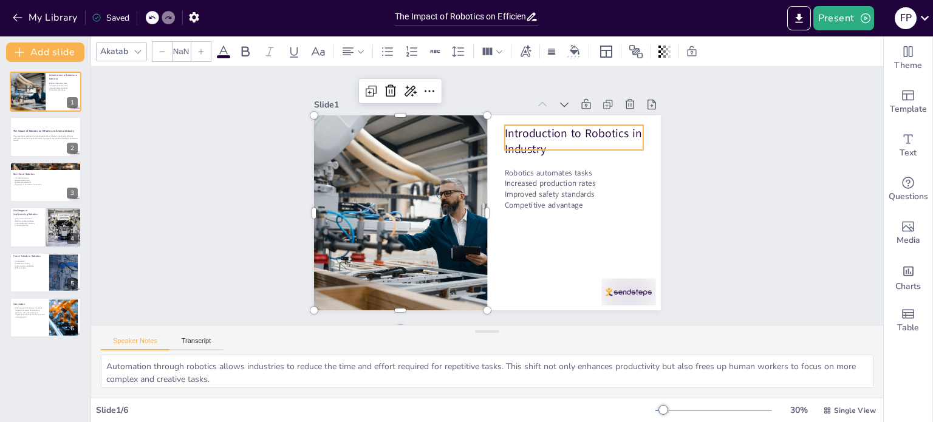
click at [526, 131] on p "Introduction to Robotics in Industry" at bounding box center [574, 141] width 139 height 32
type input "48"
click at [526, 131] on p "Introduction to Robotics in Industry" at bounding box center [574, 141] width 139 height 32
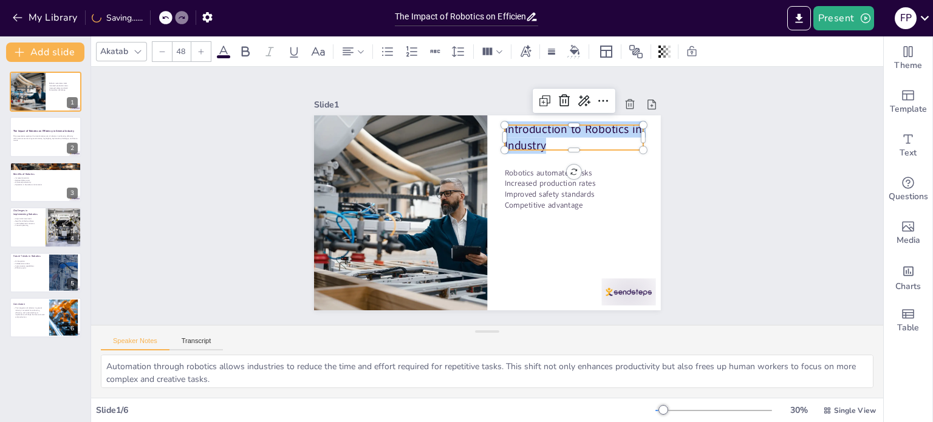
drag, startPoint x: 569, startPoint y: 139, endPoint x: 494, endPoint y: 119, distance: 78.0
click at [494, 119] on div "Robotics automates tasks Increased production rates Improved safety standards C…" at bounding box center [487, 212] width 347 height 195
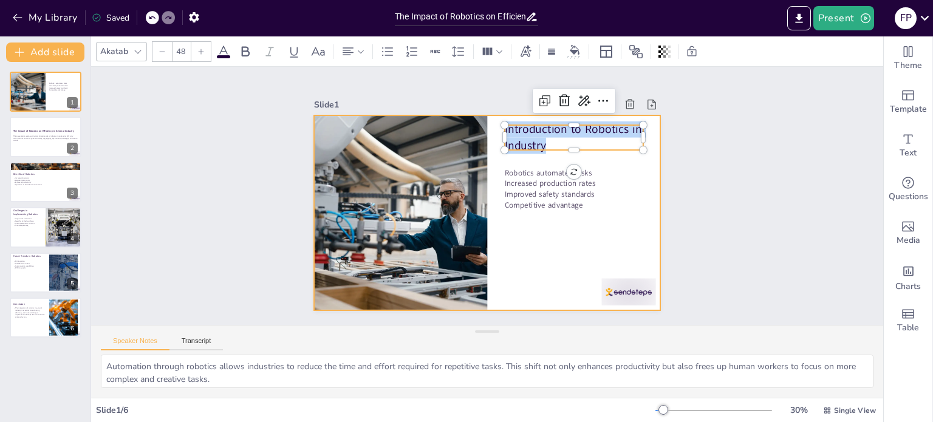
copy p "Introduction to Robotics in Industry"
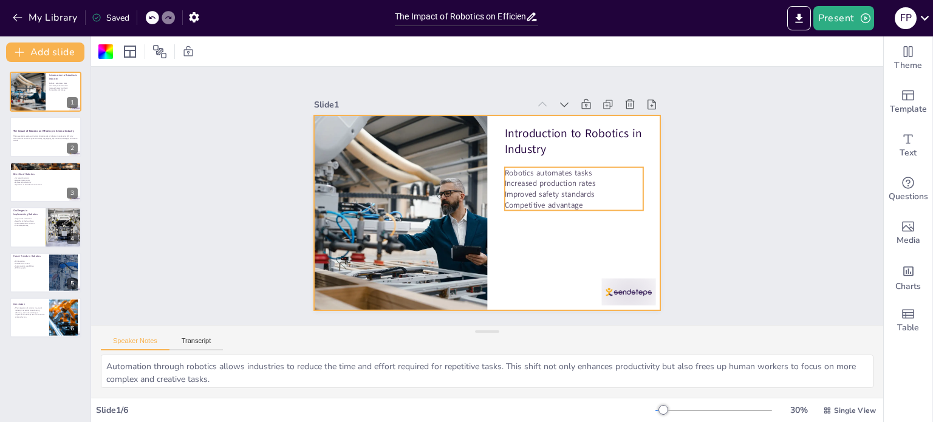
click at [583, 202] on p "Competitive advantage" at bounding box center [572, 214] width 139 height 25
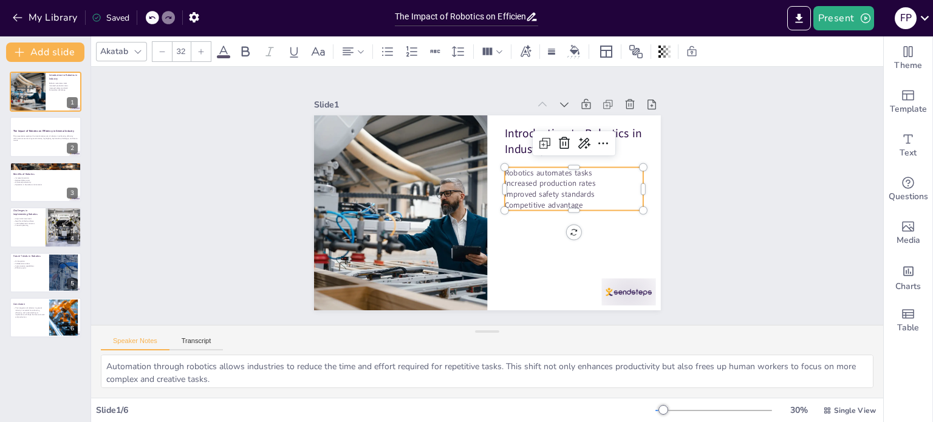
click at [583, 200] on p "Competitive advantage" at bounding box center [574, 205] width 139 height 11
drag, startPoint x: 584, startPoint y: 199, endPoint x: 501, endPoint y: 171, distance: 87.4
click at [505, 171] on div "Robotics automates tasks Increased production rates Improved safety standards C…" at bounding box center [574, 189] width 139 height 43
click at [505, 171] on p "Robotics automates tasks" at bounding box center [574, 173] width 139 height 11
drag, startPoint x: 579, startPoint y: 201, endPoint x: 495, endPoint y: 166, distance: 91.5
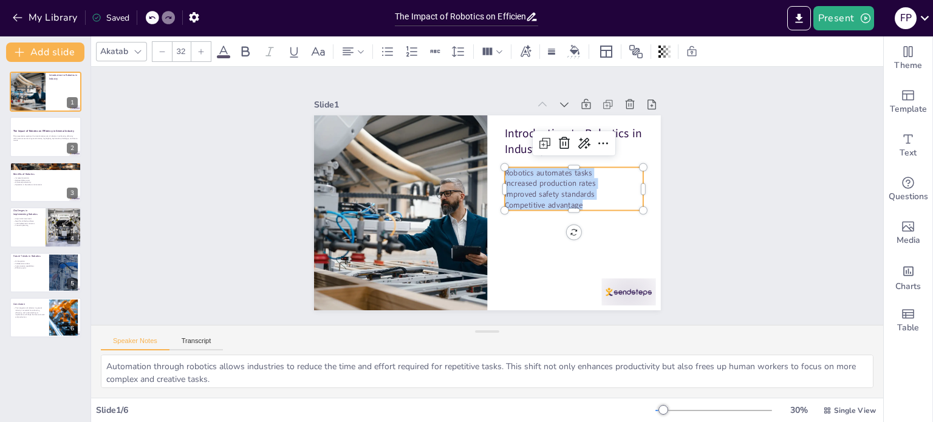
click at [495, 166] on div "Introduction to Robotics in Industry Robotics automates tasks Increased product…" at bounding box center [487, 212] width 347 height 195
copy div "Robotics automates tasks Increased production rates Improved safety standards C…"
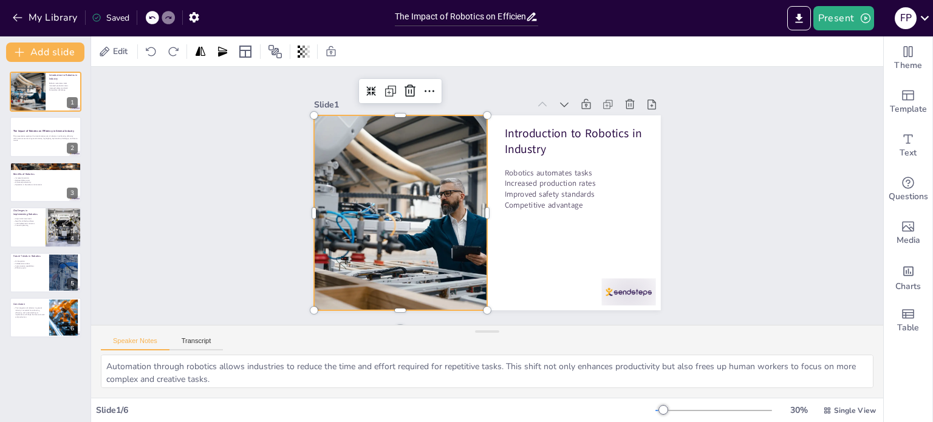
click at [410, 218] on div at bounding box center [400, 212] width 347 height 195
drag, startPoint x: 401, startPoint y: 205, endPoint x: 411, endPoint y: 210, distance: 10.9
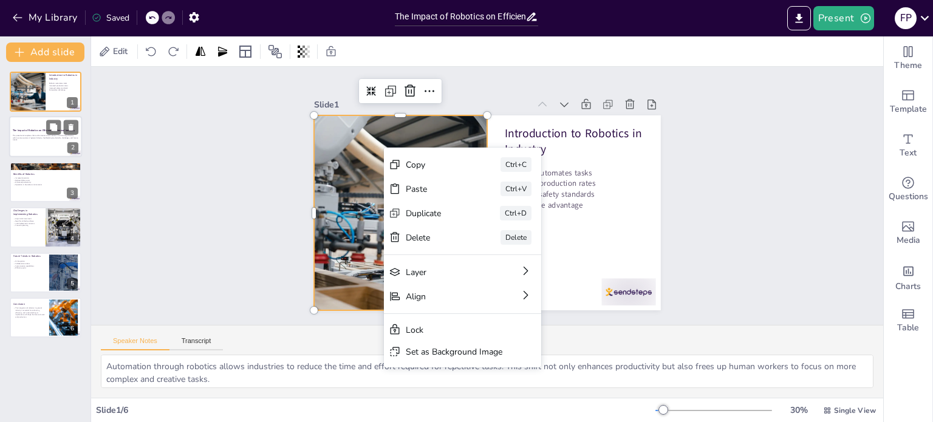
click at [32, 117] on div "The Impact of Robotics on Efficiency in General Industry This presentation expl…" at bounding box center [45, 117] width 73 height 0
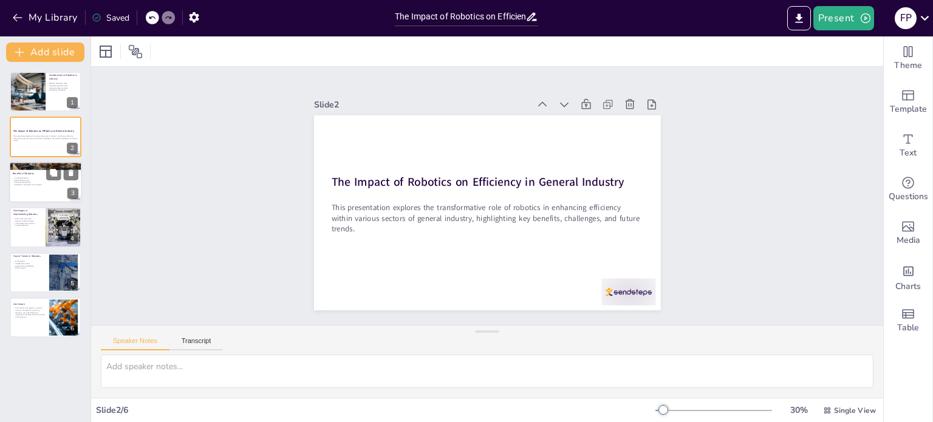
click at [29, 179] on p "Reduced labor costs" at bounding box center [46, 180] width 66 height 2
type textarea "Increased precision in manufacturing processes leads to higher quality products…"
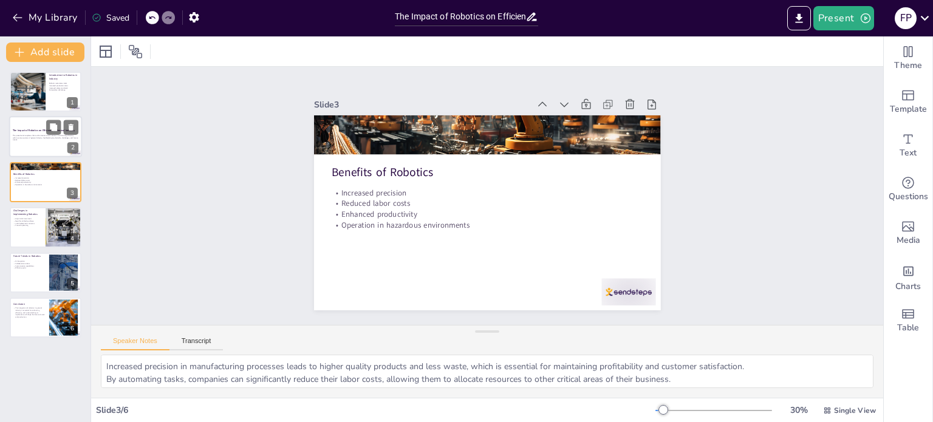
click at [35, 137] on p "This presentation explores the transformative role of robotics in enhancing eff…" at bounding box center [46, 138] width 66 height 7
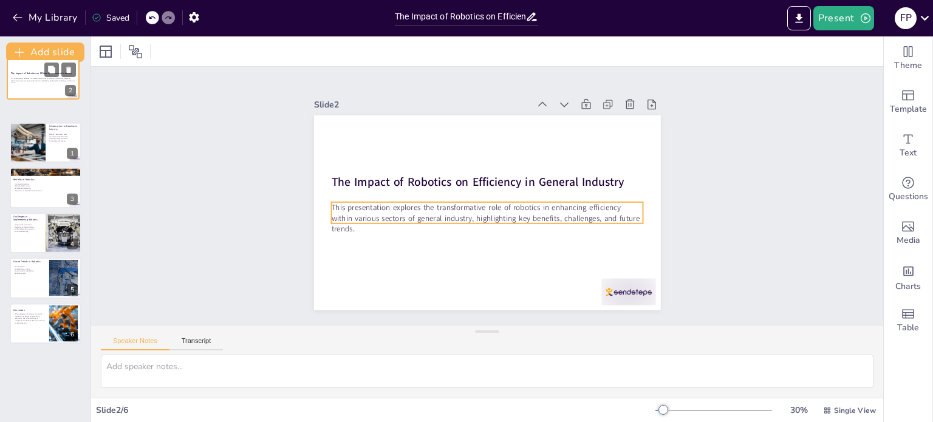
drag, startPoint x: 32, startPoint y: 142, endPoint x: 29, endPoint y: 80, distance: 62.6
click at [29, 59] on div "The Impact of Robotics on Efficiency in General Industry This presentation expl…" at bounding box center [43, 59] width 72 height 0
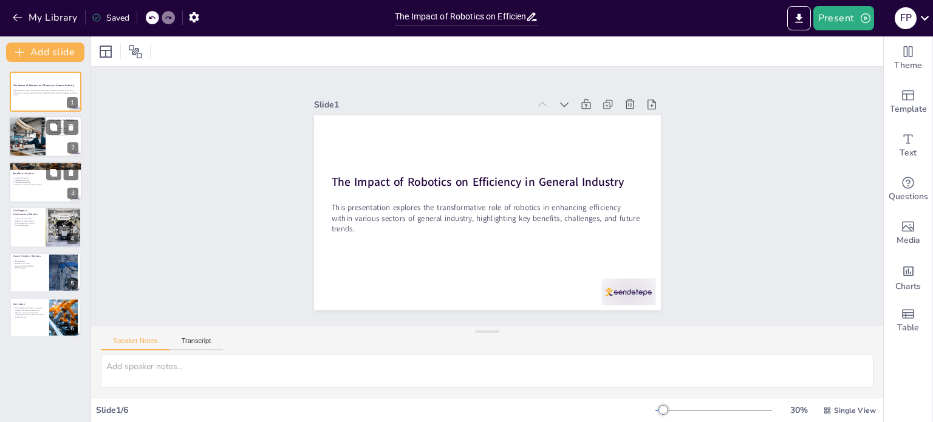
click at [23, 202] on div "Benefits of Robotics Increased precision Reduced labor costs Enhanced productiv…" at bounding box center [45, 182] width 73 height 41
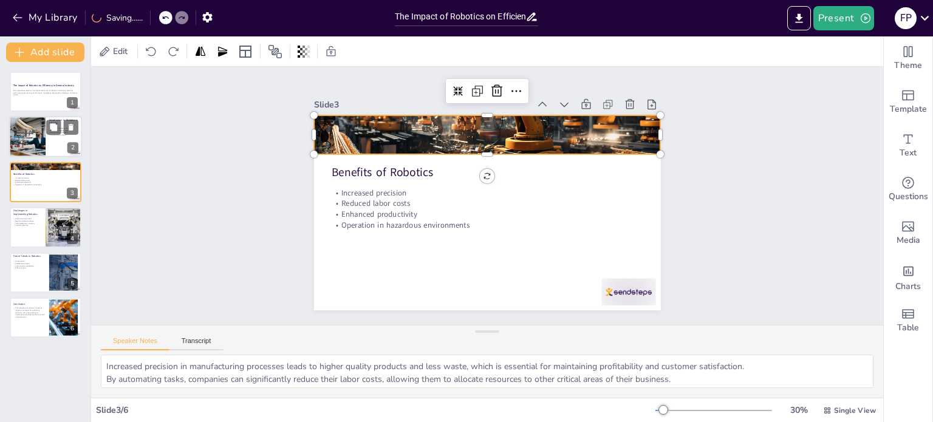
click at [464, 132] on div at bounding box center [487, 135] width 347 height 347
click at [204, 177] on div "Slide 1 The Impact of Robotics on Efficiency in General Industry This presentat…" at bounding box center [487, 196] width 792 height 258
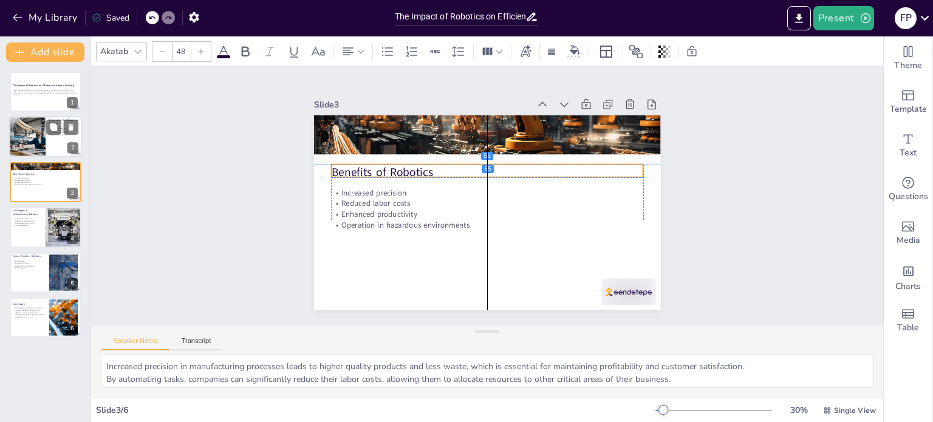
click at [387, 170] on p "Benefits of Robotics" at bounding box center [487, 173] width 312 height 16
click at [431, 167] on p "Benefits of Robotics" at bounding box center [487, 173] width 312 height 16
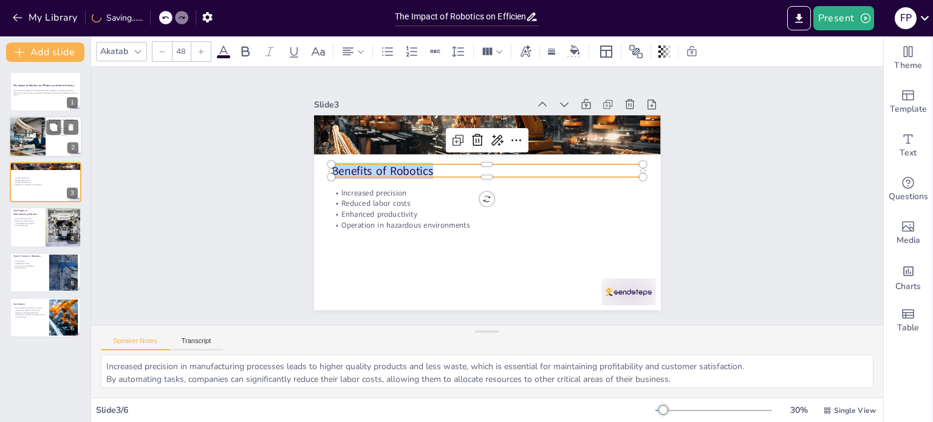
drag, startPoint x: 433, startPoint y: 167, endPoint x: 284, endPoint y: 165, distance: 148.9
click at [284, 165] on div "Slide 1 The Impact of Robotics on Efficiency in General Industry This presentat…" at bounding box center [487, 195] width 415 height 229
copy p "Benefits of Robotics"
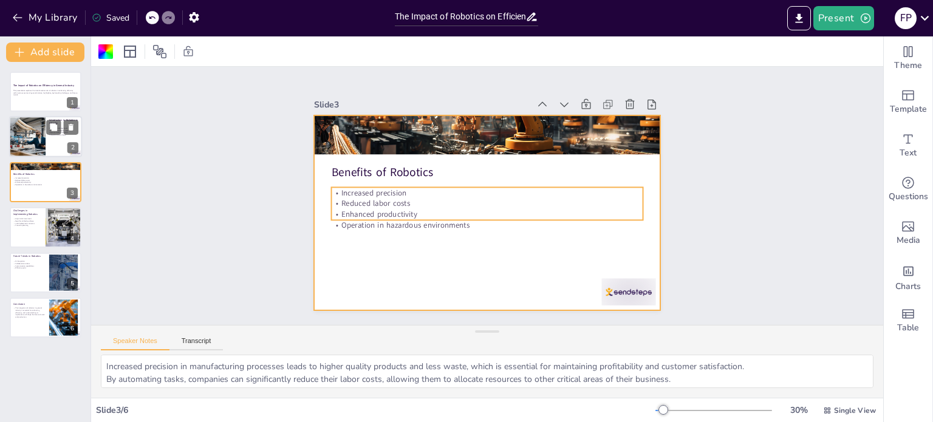
click at [348, 198] on p "Reduced labor costs" at bounding box center [487, 203] width 312 height 11
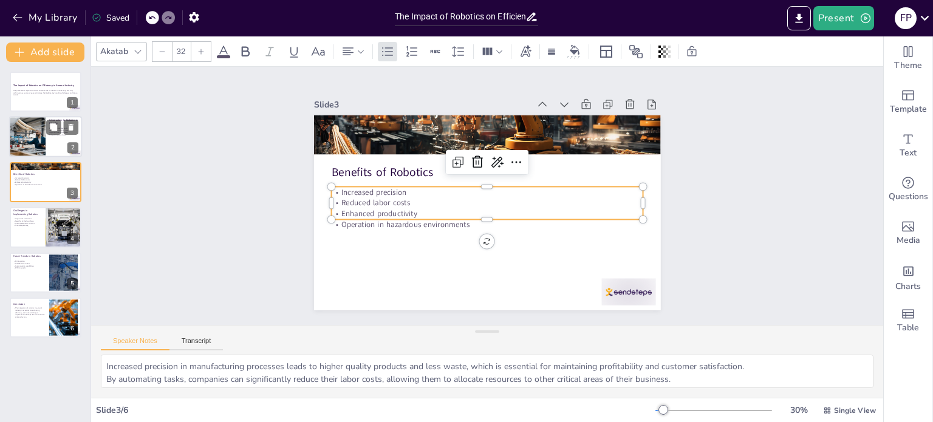
click at [413, 201] on p "Reduced labor costs" at bounding box center [487, 203] width 312 height 11
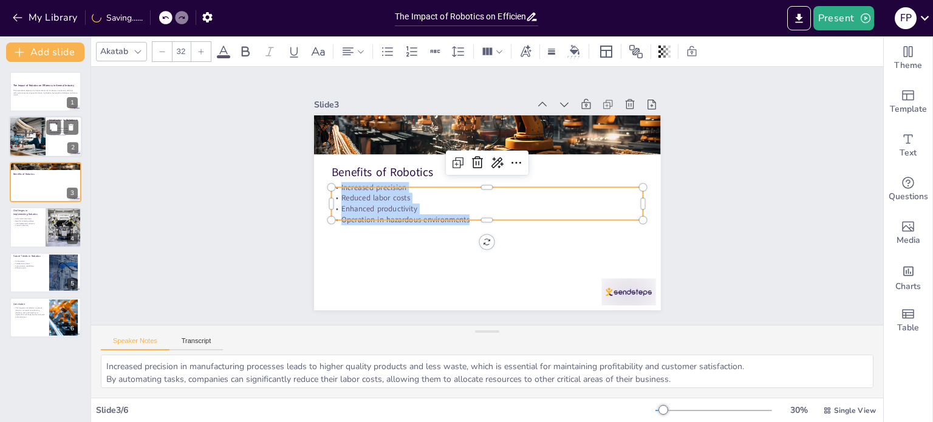
drag, startPoint x: 464, startPoint y: 213, endPoint x: 326, endPoint y: 184, distance: 141.0
click at [326, 184] on div "Benefits of Robotics Increased precision Reduced labor costs Enhanced productiv…" at bounding box center [487, 212] width 347 height 195
copy div "Increased precision Reduced labor costs Enhanced productivity Operation in haza…"
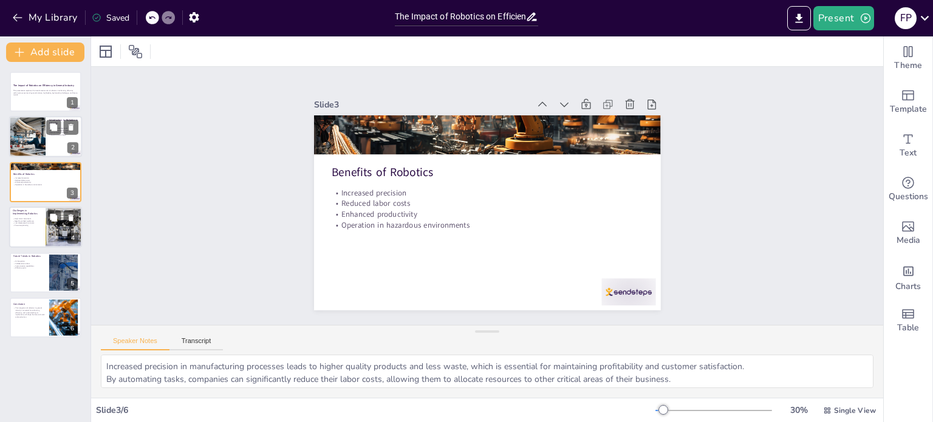
click at [43, 230] on div at bounding box center [45, 227] width 73 height 41
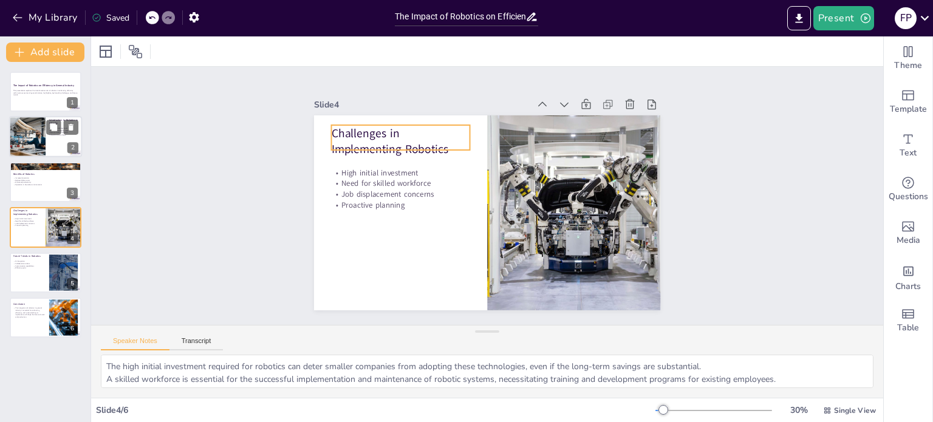
click at [404, 132] on p "Challenges in Implementing Robotics" at bounding box center [400, 141] width 139 height 32
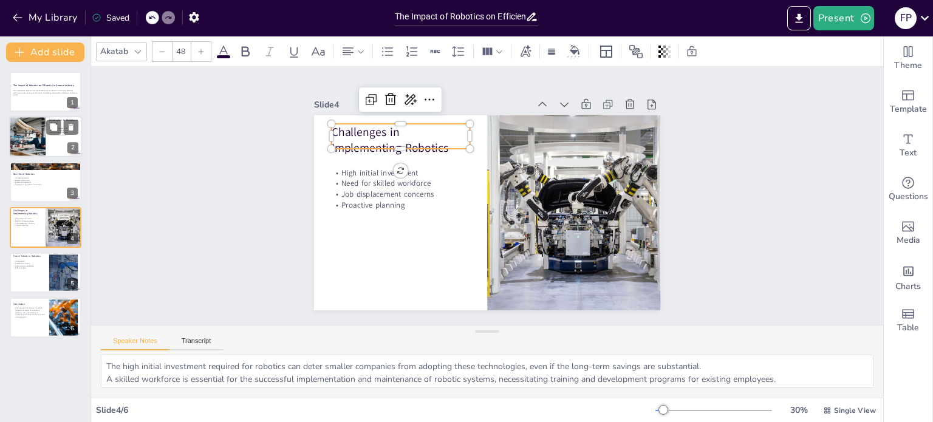
click at [404, 138] on p "Challenges in Implementing Robotics" at bounding box center [400, 140] width 139 height 32
click at [404, 139] on p "Challenges in Implementing Robotics" at bounding box center [400, 140] width 139 height 32
drag, startPoint x: 435, startPoint y: 140, endPoint x: 300, endPoint y: 111, distance: 138.5
click at [300, 111] on div "Slide 1 The Impact of Robotics on Efficiency in General Industry This presentat…" at bounding box center [487, 195] width 415 height 229
drag, startPoint x: 447, startPoint y: 140, endPoint x: 292, endPoint y: 112, distance: 157.6
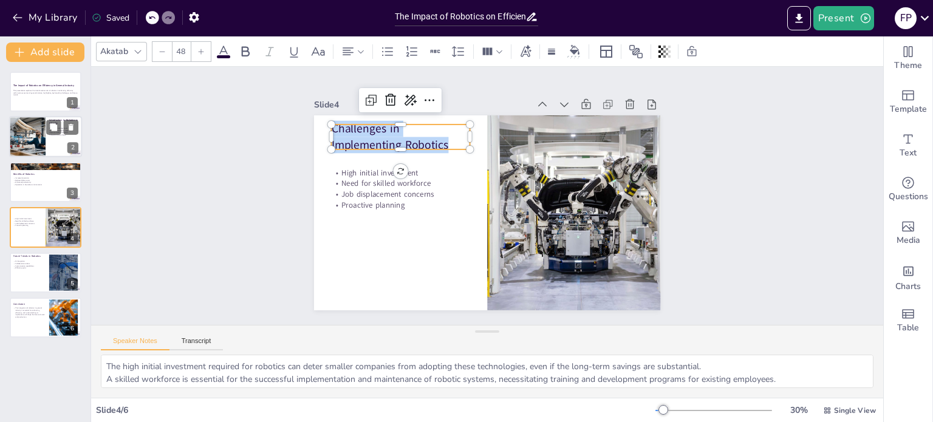
click at [292, 112] on div "Slide 1 The Impact of Robotics on Efficiency in General Industry This presentat…" at bounding box center [487, 195] width 415 height 229
copy p "Challenges in Implementing Robotics"
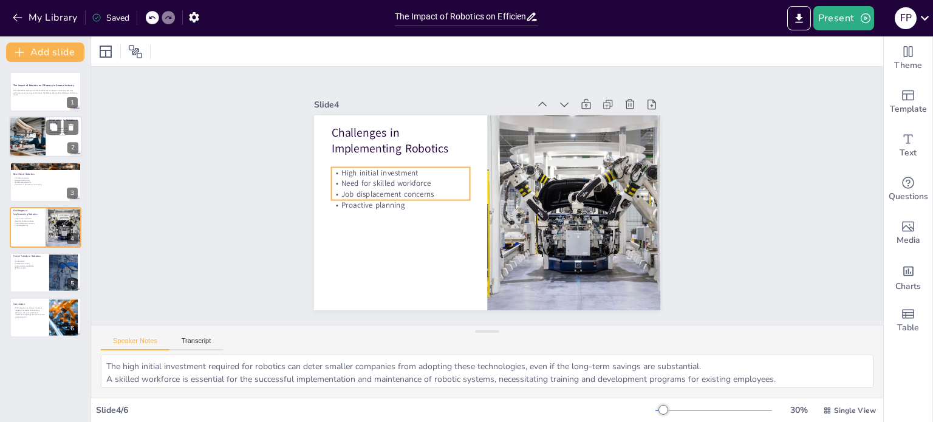
click at [369, 178] on p "Need for skilled workforce" at bounding box center [400, 183] width 139 height 11
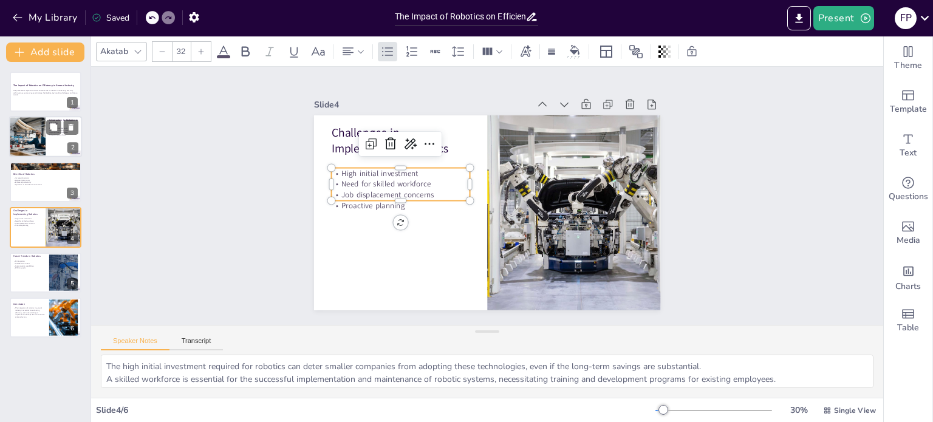
click at [369, 177] on p "Need for skilled workforce" at bounding box center [402, 175] width 139 height 25
click at [369, 179] on p "Need for skilled workforce" at bounding box center [400, 184] width 139 height 11
click at [371, 179] on p "Need for skilled workforce" at bounding box center [400, 184] width 139 height 11
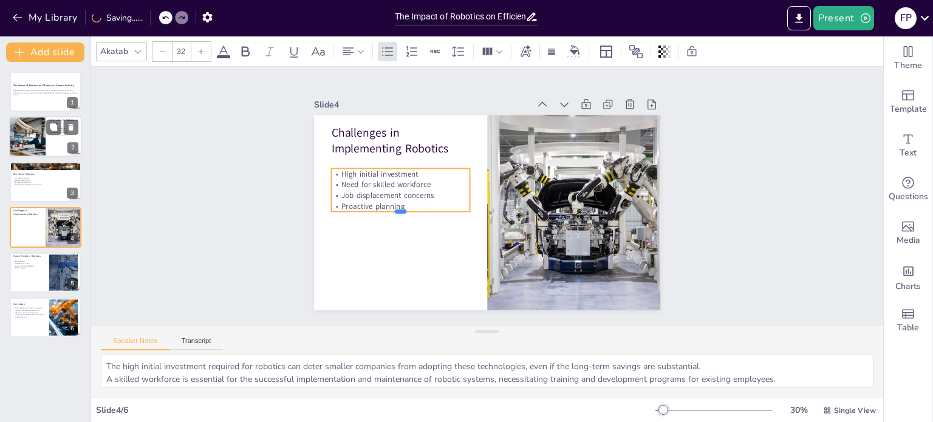
drag, startPoint x: 407, startPoint y: 196, endPoint x: 329, endPoint y: 176, distance: 80.5
click at [329, 176] on div "Challenges in Implementing Robotics High initial investment Need for skilled wo…" at bounding box center [487, 212] width 347 height 195
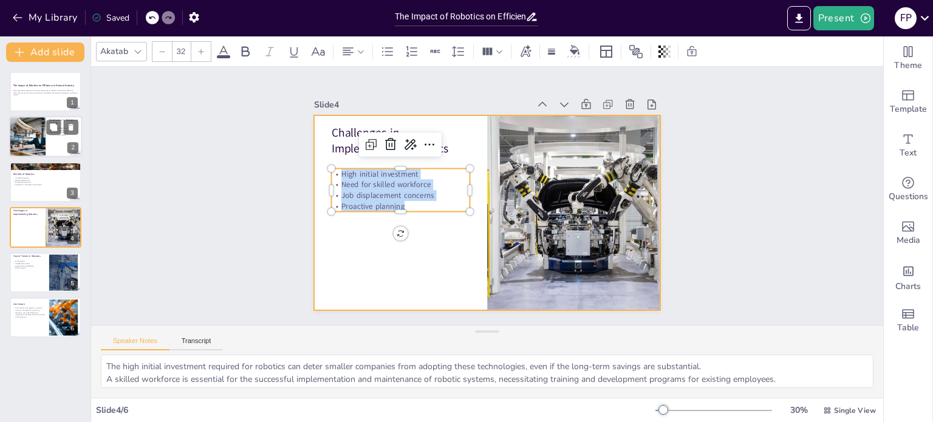
drag, startPoint x: 331, startPoint y: 168, endPoint x: 421, endPoint y: 229, distance: 108.6
click at [421, 229] on div "Challenges in Implementing Robotics High initial investment Need for skilled wo…" at bounding box center [487, 212] width 347 height 195
copy div "High initial investment Need for skilled workforce Job displacement concerns Pr…"
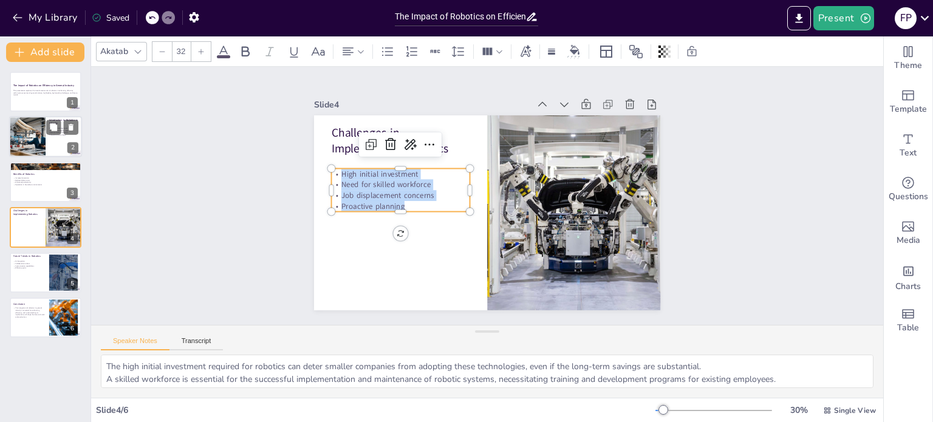
click at [740, 233] on div "Slide 1 The Impact of Robotics on Efficiency in General Industry This presentat…" at bounding box center [487, 196] width 815 height 340
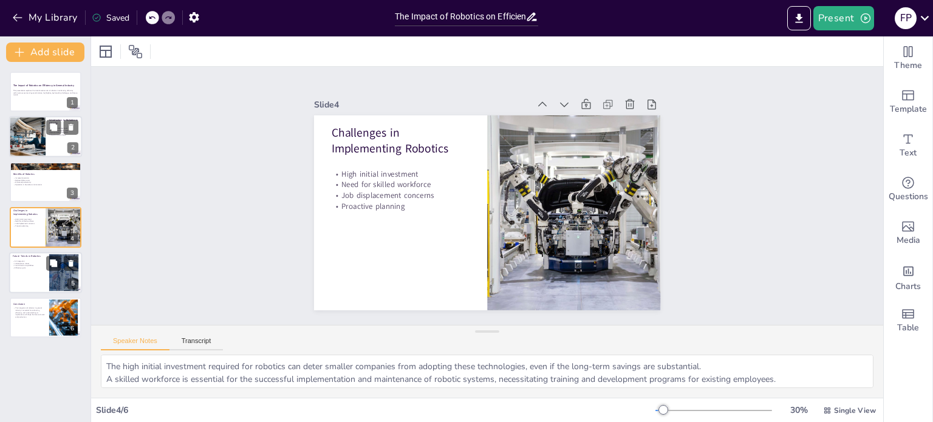
click at [32, 278] on div at bounding box center [45, 272] width 73 height 41
type textarea "The integration of AI with robotics will create systems that can learn and adap…"
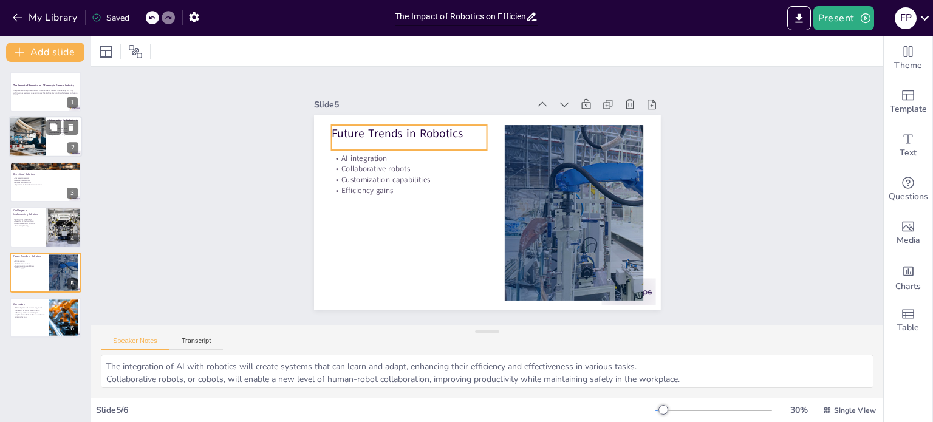
click at [373, 129] on p "Future Trends in Robotics" at bounding box center [409, 133] width 156 height 16
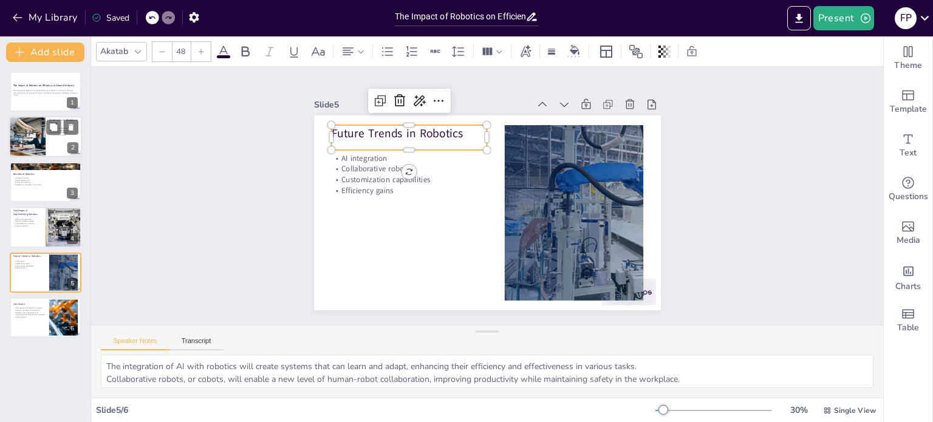
click at [373, 129] on p "Future Trends in Robotics" at bounding box center [409, 133] width 156 height 16
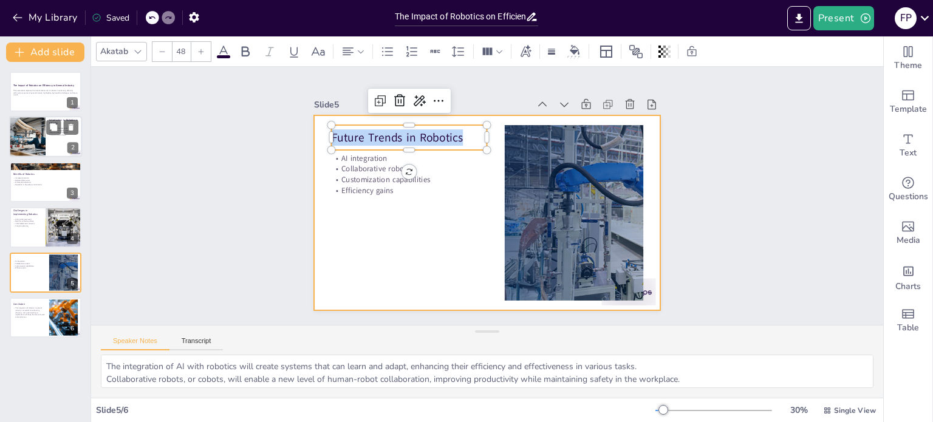
drag, startPoint x: 458, startPoint y: 139, endPoint x: 306, endPoint y: 128, distance: 151.7
click at [314, 128] on div "AI integration Collaborative robots Customization capabilities Efficiency gains…" at bounding box center [487, 212] width 347 height 195
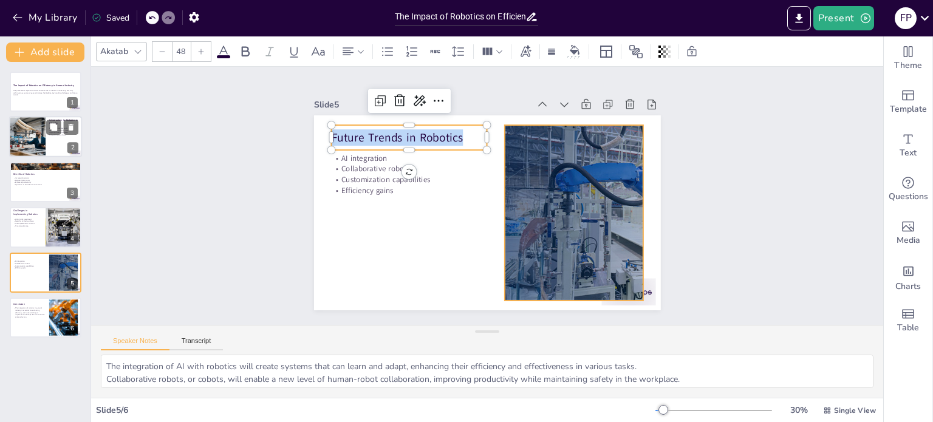
copy p "Future Trends in Robotics"
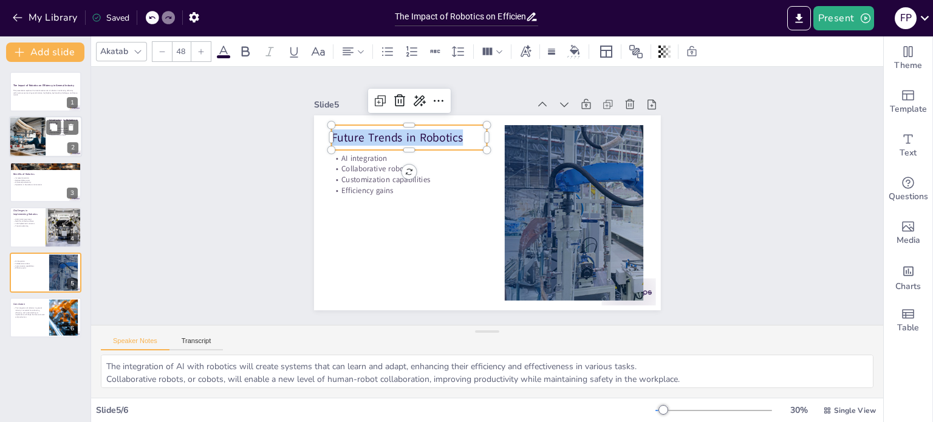
drag, startPoint x: 792, startPoint y: 287, endPoint x: 686, endPoint y: 265, distance: 108.7
click at [794, 287] on div "Slide 1 The Impact of Robotics on Efficiency in General Industry This presentat…" at bounding box center [487, 196] width 792 height 258
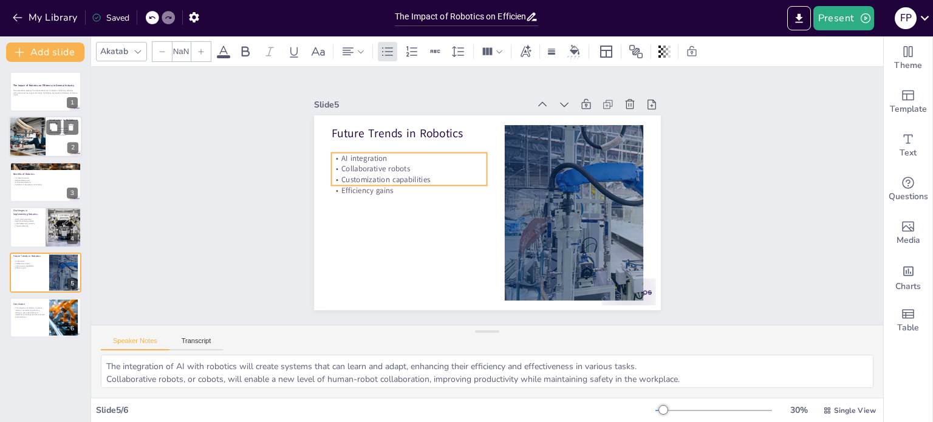
type input "32"
click at [358, 163] on p "Collaborative robots" at bounding box center [409, 168] width 156 height 11
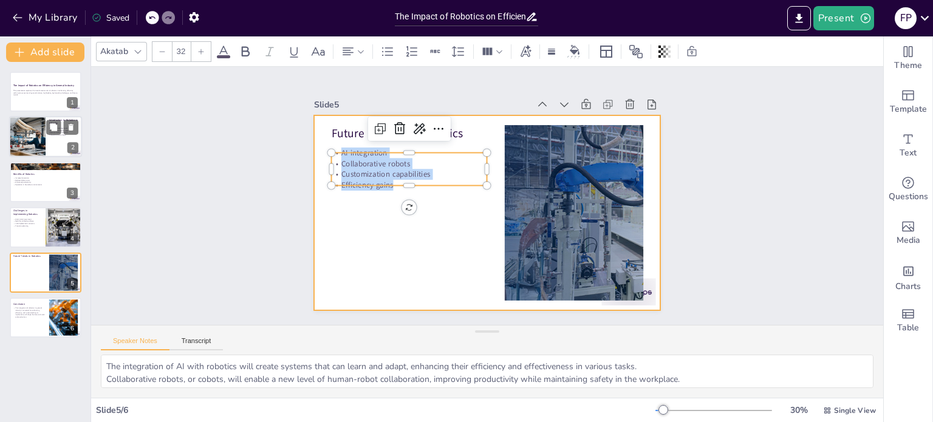
drag, startPoint x: 331, startPoint y: 149, endPoint x: 377, endPoint y: 196, distance: 65.8
click at [377, 196] on div "Future Trends in Robotics AI integration Collaborative robots Customization cap…" at bounding box center [487, 212] width 347 height 195
copy div "AI integration Collaborative robots Customization capabilities Efficiency gains"
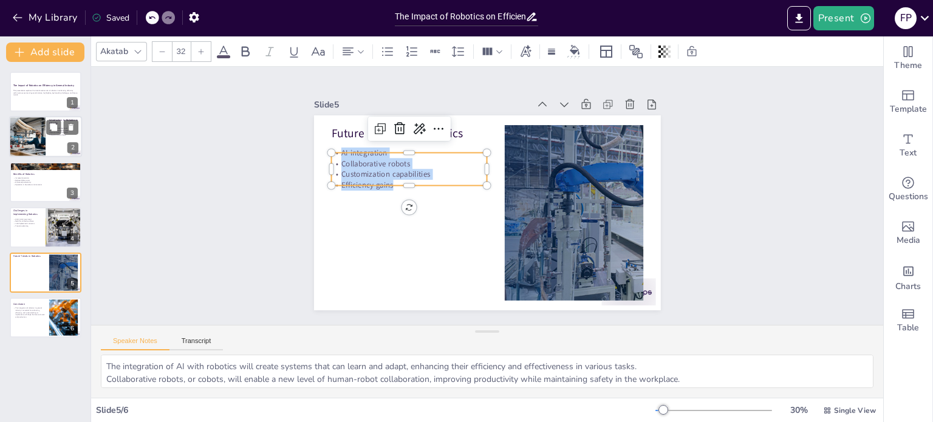
click at [670, 421] on div "Slide 5 / 6 30 % Single View" at bounding box center [487, 410] width 792 height 24
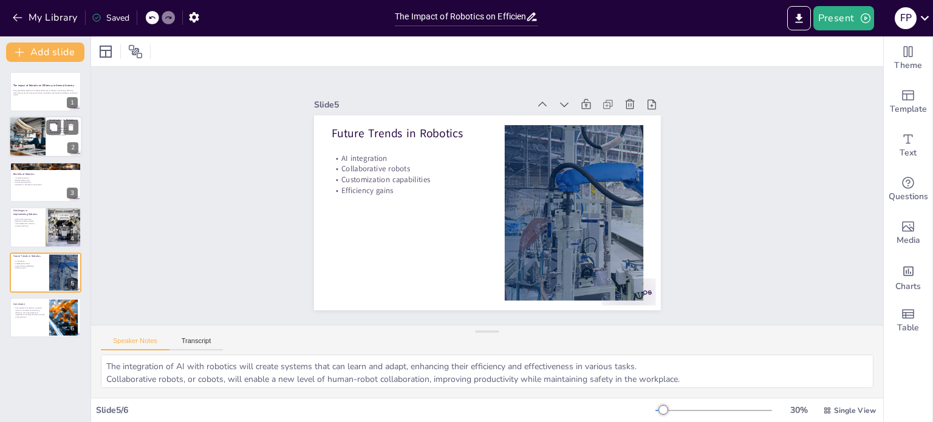
click at [47, 297] on div "The Impact of Robotics on Efficiency in General Industry This presentation expl…" at bounding box center [45, 205] width 91 height 266
click at [23, 311] on p "The integration of robotics in general industry is essential for enhancing effi…" at bounding box center [29, 313] width 33 height 12
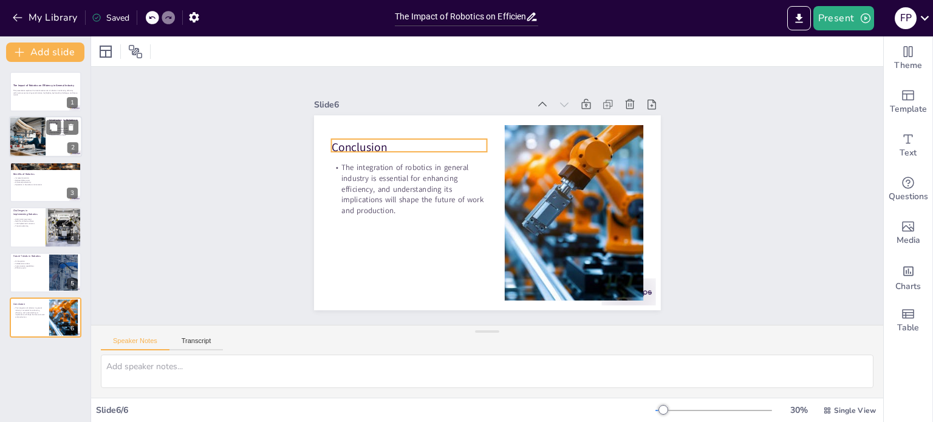
click at [376, 139] on p "Conclusion" at bounding box center [409, 147] width 156 height 16
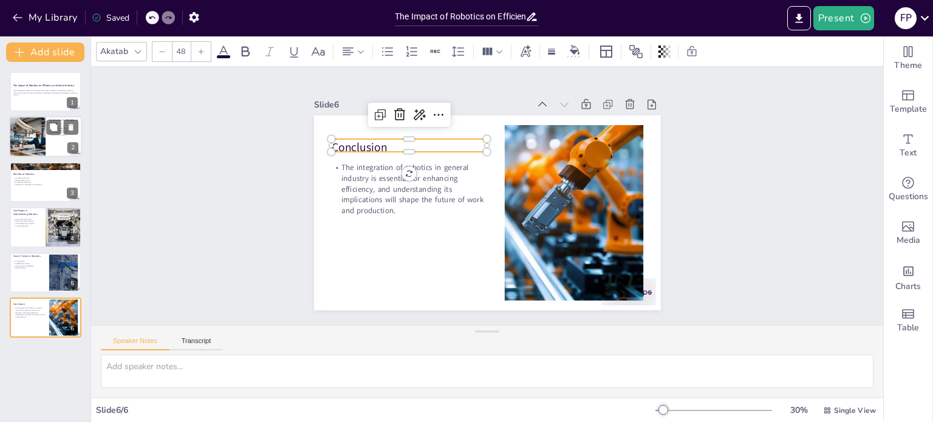
click at [374, 139] on p "Conclusion" at bounding box center [409, 147] width 156 height 16
click at [376, 141] on p "Conclusion" at bounding box center [409, 147] width 156 height 16
click at [376, 141] on p "Conclusion" at bounding box center [415, 139] width 157 height 32
drag, startPoint x: 376, startPoint y: 141, endPoint x: 288, endPoint y: 137, distance: 88.2
click at [288, 137] on div "Slide 1 The Impact of Robotics on Efficiency in General Industry This presentat…" at bounding box center [487, 195] width 415 height 229
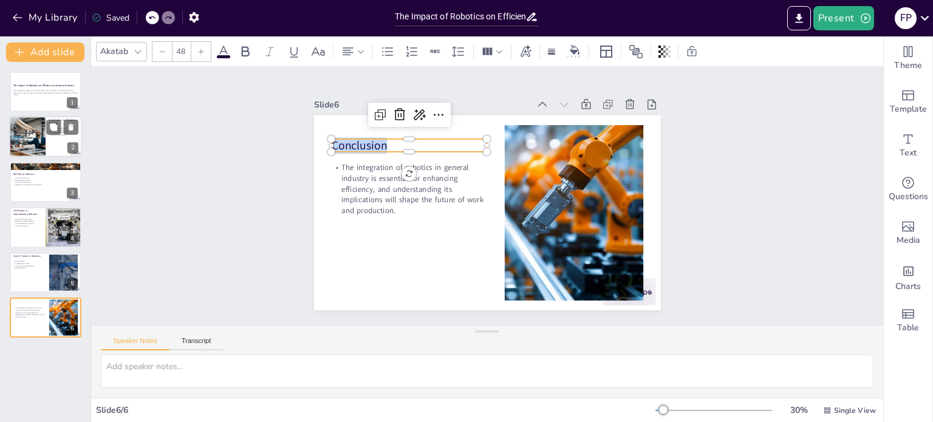
drag, startPoint x: 688, startPoint y: 202, endPoint x: 667, endPoint y: 201, distance: 20.7
click at [689, 202] on div "Slide 1 The Impact of Robotics on Efficiency in General Industry This presentat…" at bounding box center [487, 195] width 815 height 339
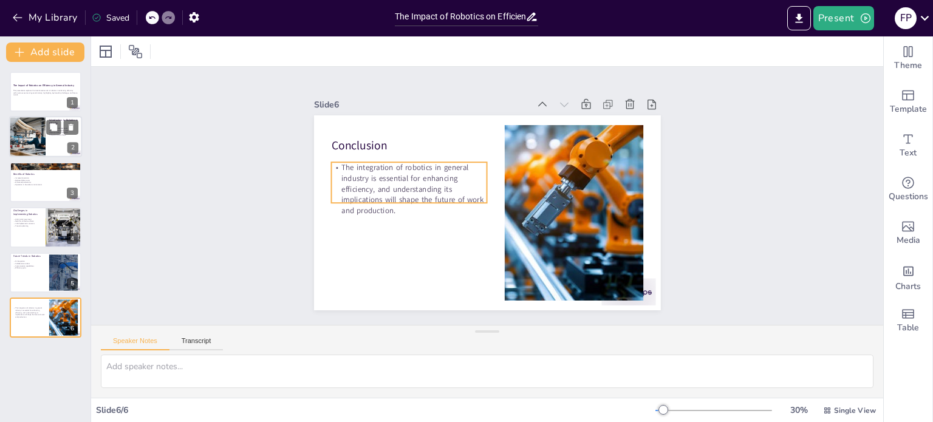
click at [331, 179] on p "The integration of robotics in general industry is essential for enhancing effi…" at bounding box center [409, 189] width 156 height 54
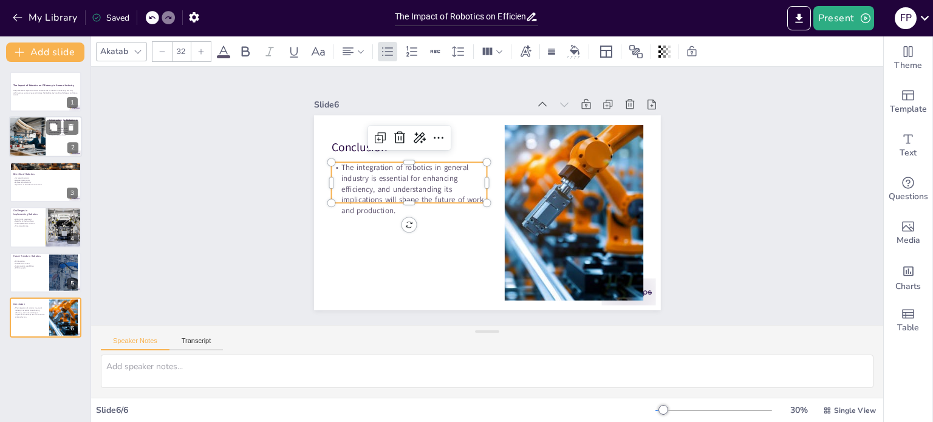
click at [331, 179] on p "The integration of robotics in general industry is essential for enhancing effi…" at bounding box center [409, 189] width 156 height 54
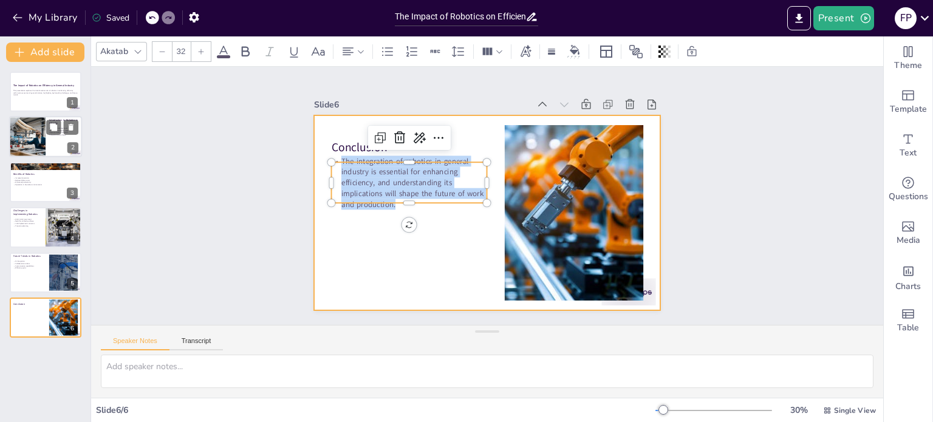
drag, startPoint x: 331, startPoint y: 159, endPoint x: 379, endPoint y: 210, distance: 70.1
click at [379, 210] on div "Conclusion The integration of robotics in general industry is essential for enh…" at bounding box center [487, 212] width 347 height 195
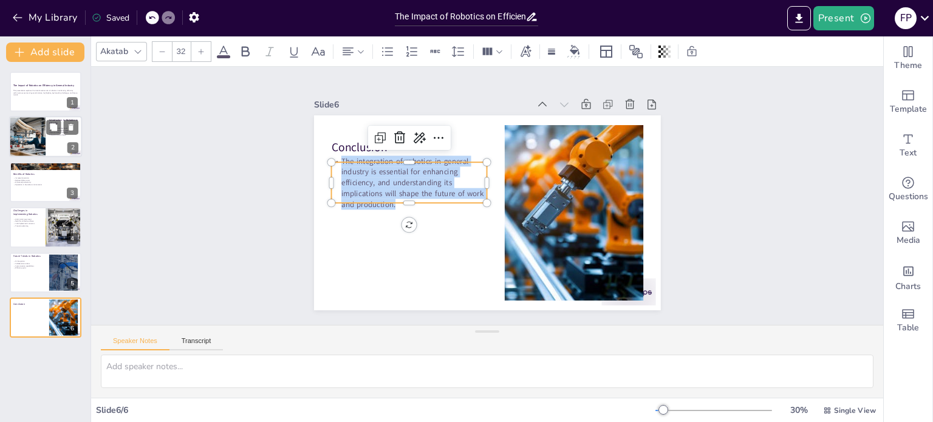
click at [756, 196] on div "Slide 1 The Impact of Robotics on Efficiency in General Industry This presentat…" at bounding box center [487, 196] width 792 height 258
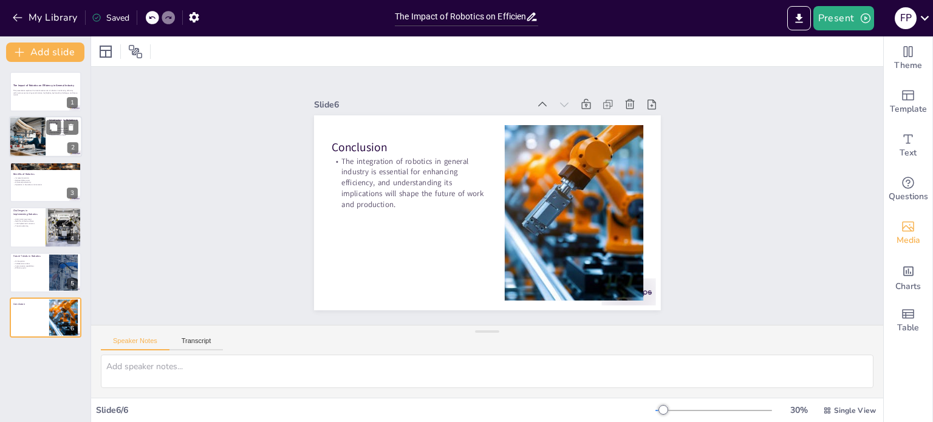
drag, startPoint x: 885, startPoint y: 228, endPoint x: 885, endPoint y: 235, distance: 6.7
click at [885, 230] on div "Media" at bounding box center [908, 233] width 49 height 44
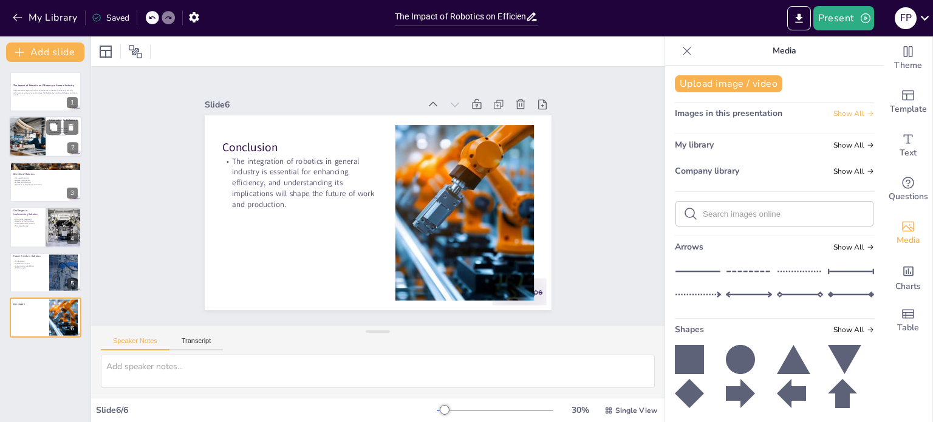
click at [843, 114] on span "Show All" at bounding box center [854, 113] width 41 height 9
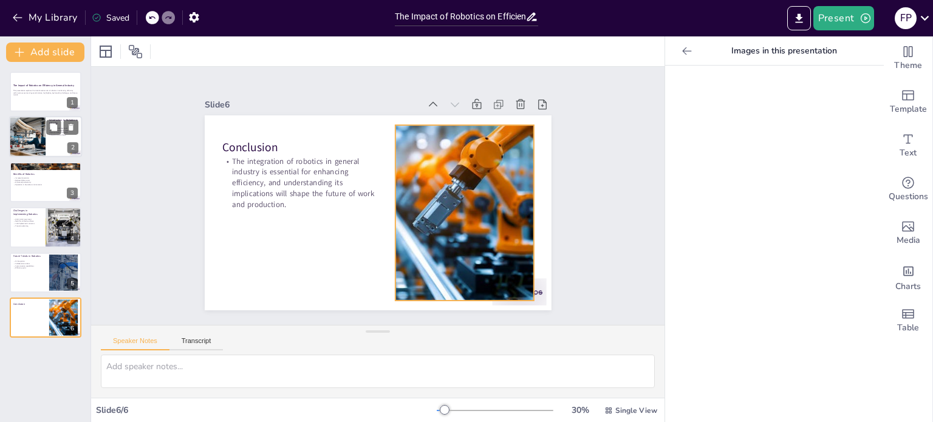
click at [464, 242] on div at bounding box center [465, 213] width 314 height 176
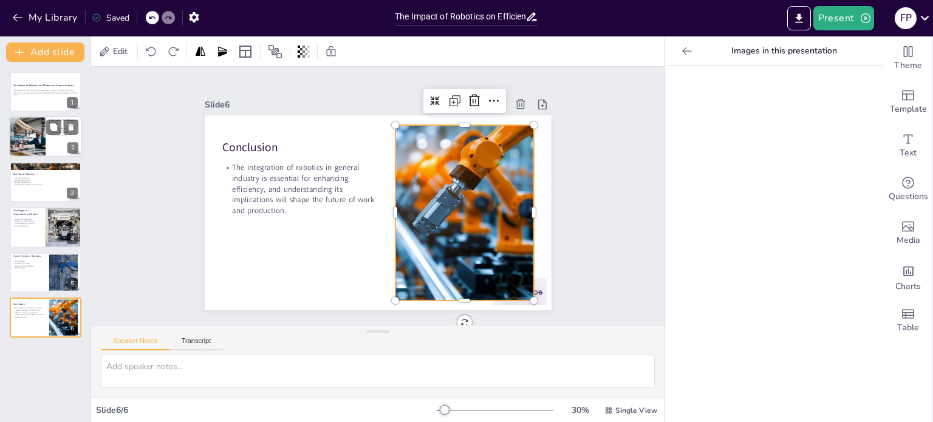
click at [29, 140] on div at bounding box center [27, 137] width 73 height 41
type textarea "Automation through robotics allows industries to reduce the time and effort req…"
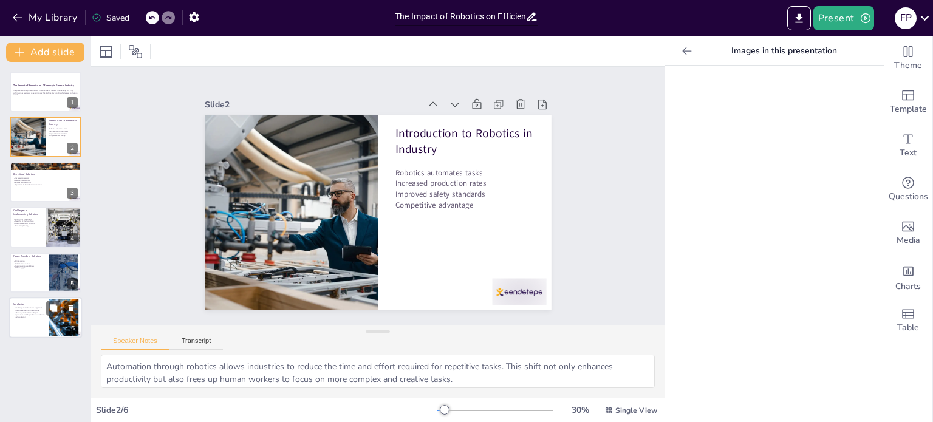
click at [49, 297] on div "Conclusion The integration of robotics in general industry is essential for enh…" at bounding box center [45, 297] width 73 height 0
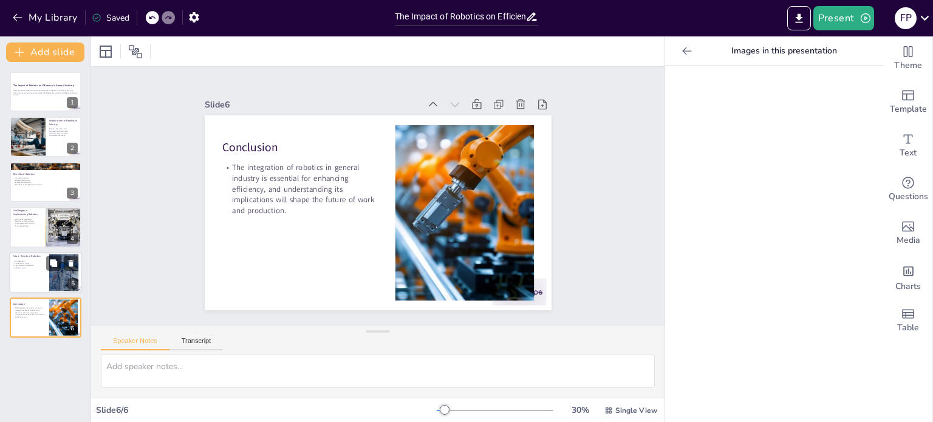
click at [44, 270] on div at bounding box center [45, 272] width 73 height 41
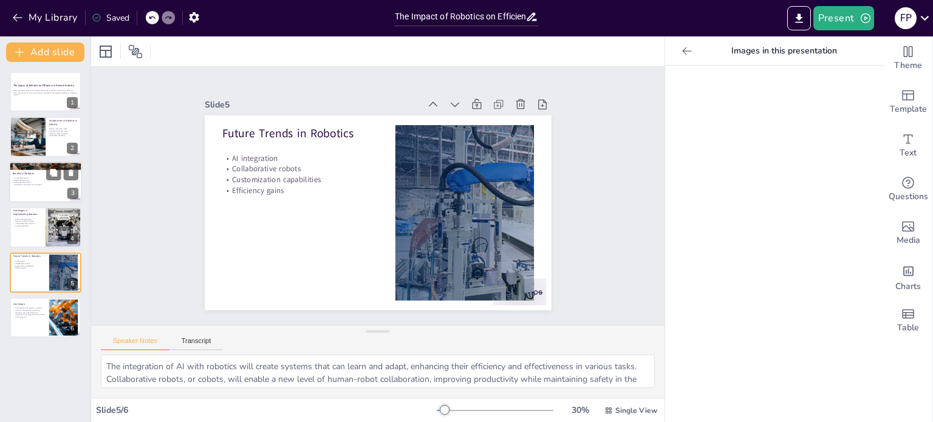
click at [51, 189] on div at bounding box center [45, 182] width 73 height 41
type textarea "Increased precision in manufacturing processes leads to higher quality products…"
